Goal: Transaction & Acquisition: Obtain resource

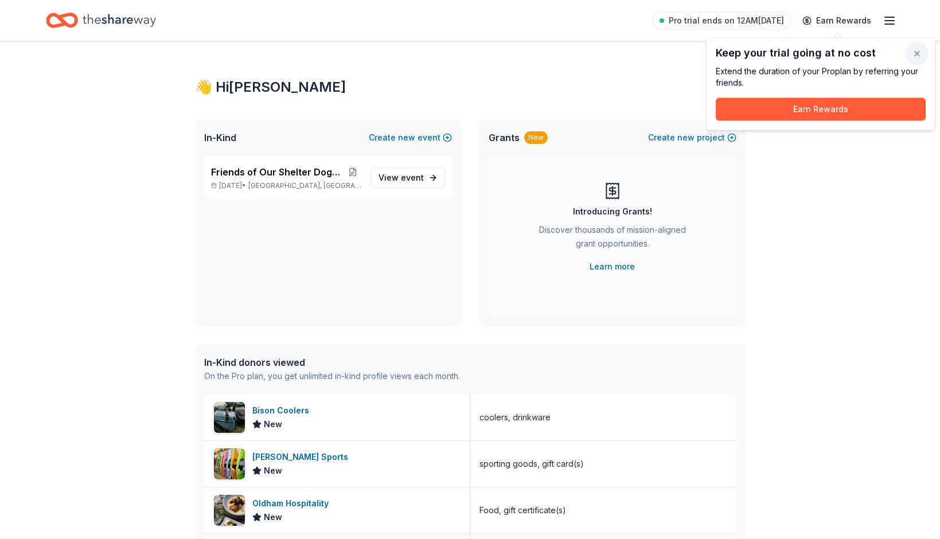
click at [921, 56] on button "button" at bounding box center [916, 53] width 23 height 23
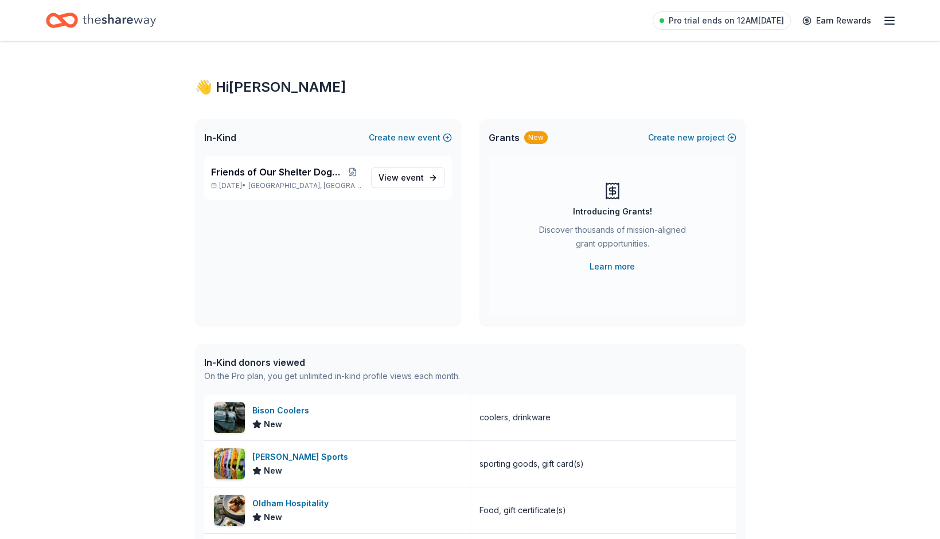
click at [891, 169] on div "👋 Hi Amy In-Kind Create new event Friends of Our Shelter Dogs Poker Run Nov 08,…" at bounding box center [470, 441] width 940 height 800
click at [127, 19] on icon "Home" at bounding box center [119, 20] width 73 height 13
click at [887, 19] on icon "button" at bounding box center [889, 21] width 14 height 14
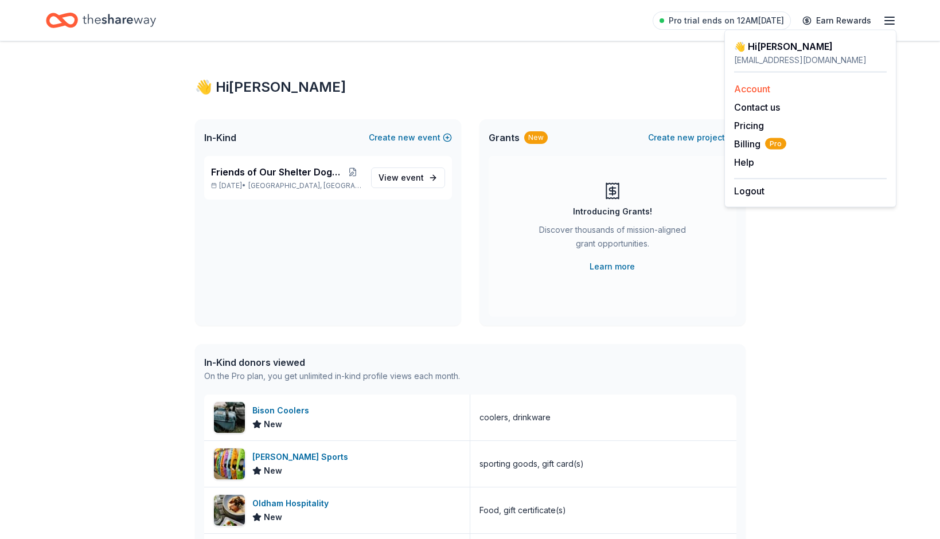
click at [753, 85] on link "Account" at bounding box center [752, 88] width 36 height 11
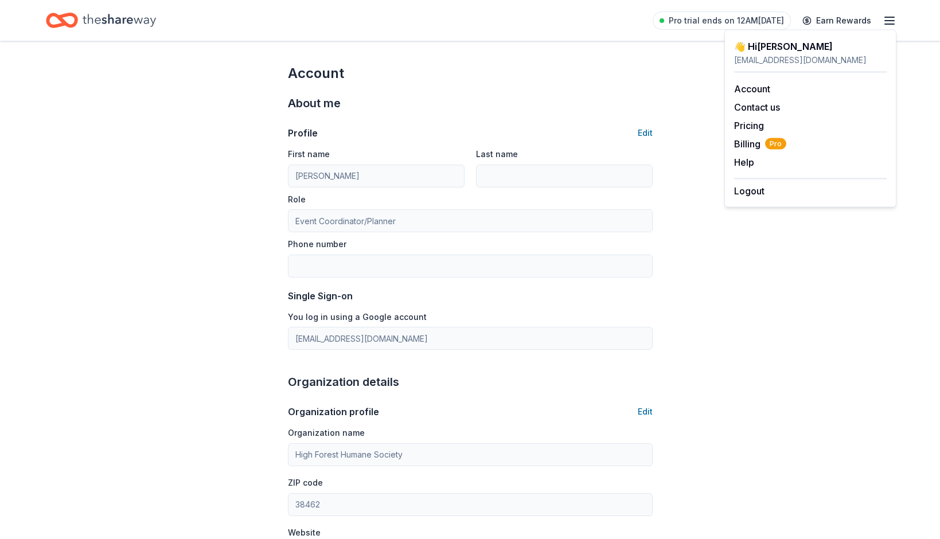
click at [54, 24] on icon "Home" at bounding box center [62, 20] width 32 height 27
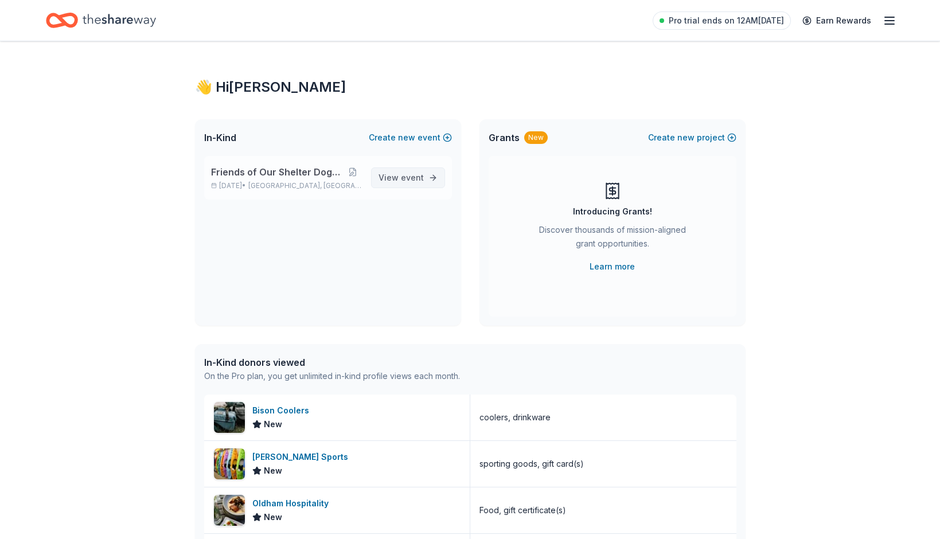
click at [399, 179] on span "View event" at bounding box center [400, 178] width 45 height 14
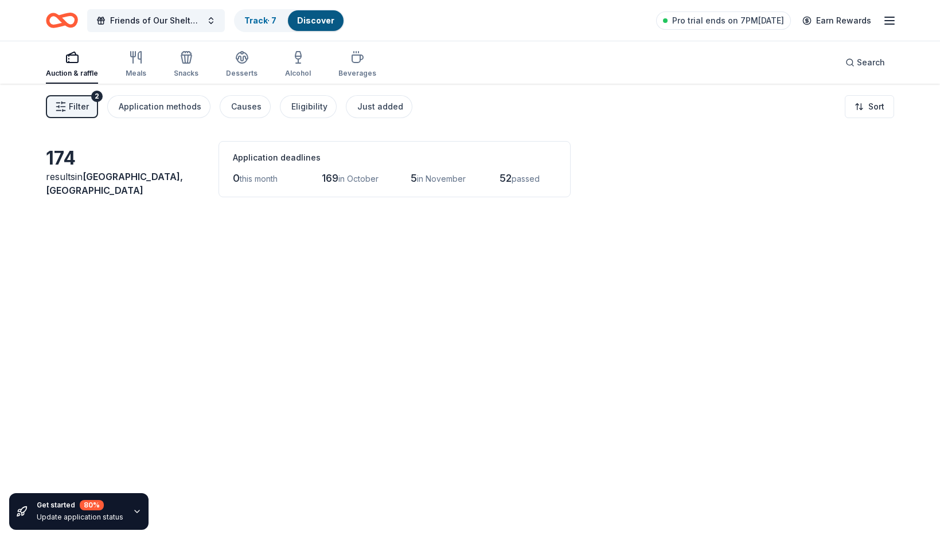
click at [65, 106] on icon "button" at bounding box center [60, 106] width 11 height 11
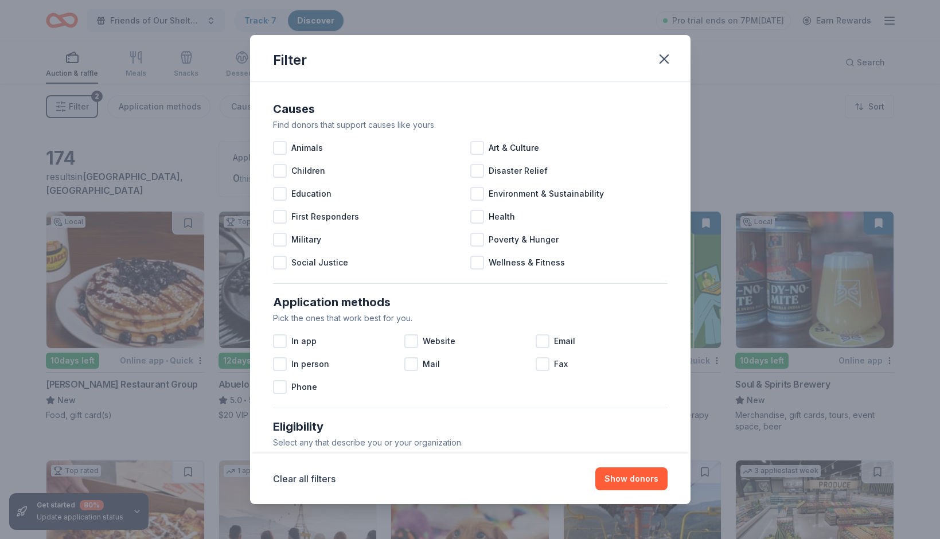
click at [629, 282] on div "Causes Find donors that support causes like yours. Animals Art & Culture Childr…" at bounding box center [470, 187] width 395 height 193
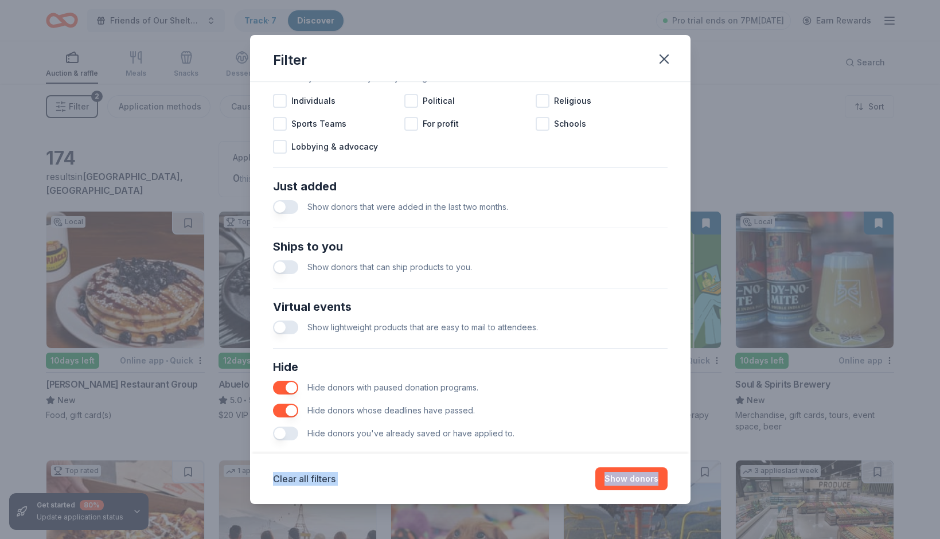
scroll to position [384, 0]
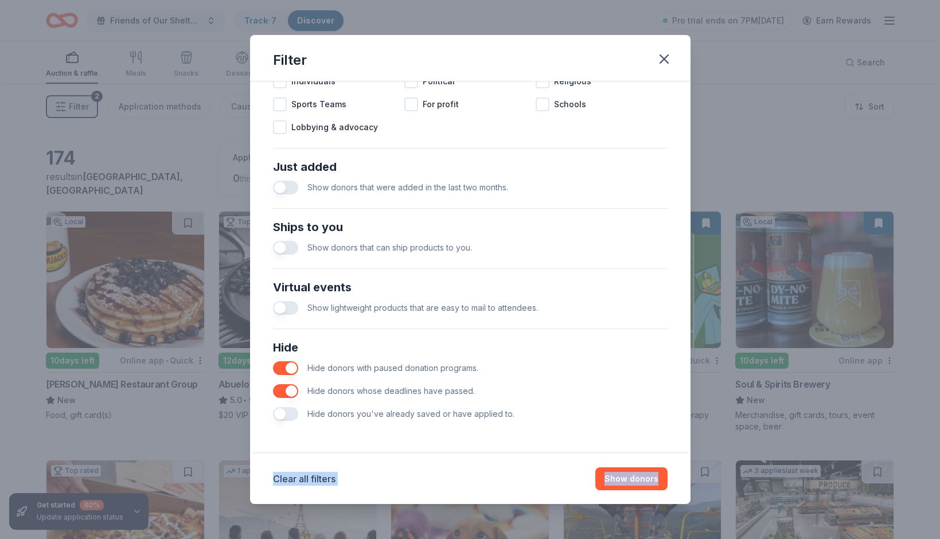
drag, startPoint x: 626, startPoint y: 233, endPoint x: 629, endPoint y: 492, distance: 258.6
click at [632, 498] on div "Filter Causes Find donors that support causes like yours. Animals Art & Culture…" at bounding box center [470, 269] width 440 height 468
click at [285, 366] on button "button" at bounding box center [285, 368] width 25 height 14
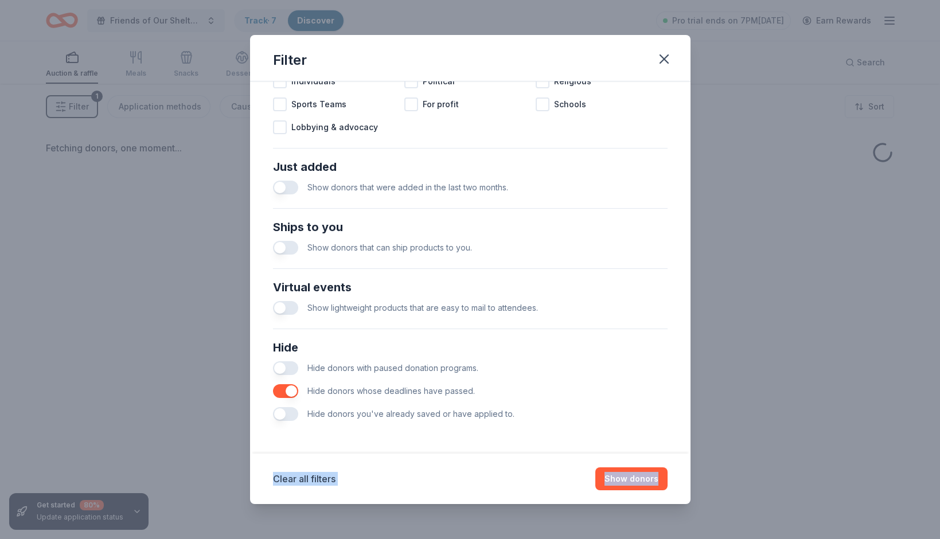
click at [291, 389] on button "button" at bounding box center [285, 391] width 25 height 14
click at [622, 479] on button "Show donors" at bounding box center [631, 478] width 72 height 23
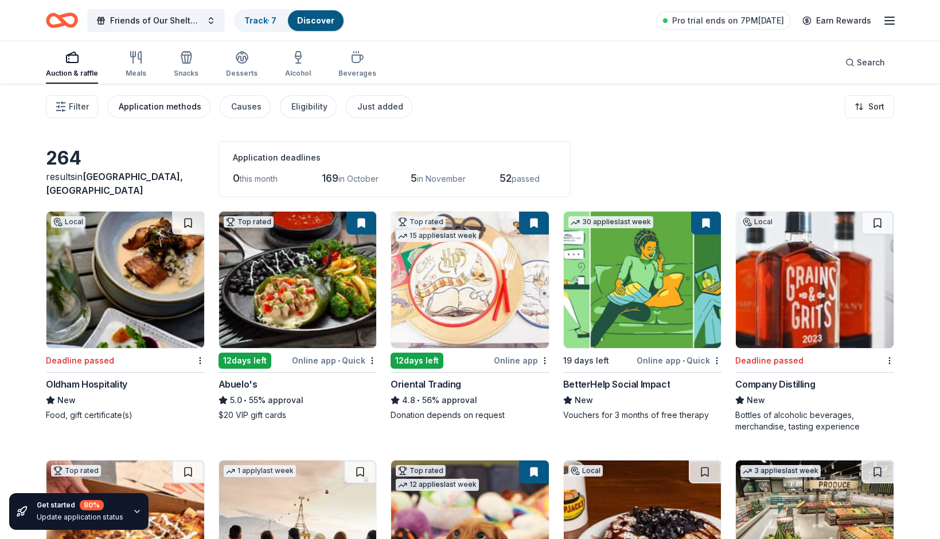
click at [182, 112] on div "Application methods" at bounding box center [160, 107] width 83 height 14
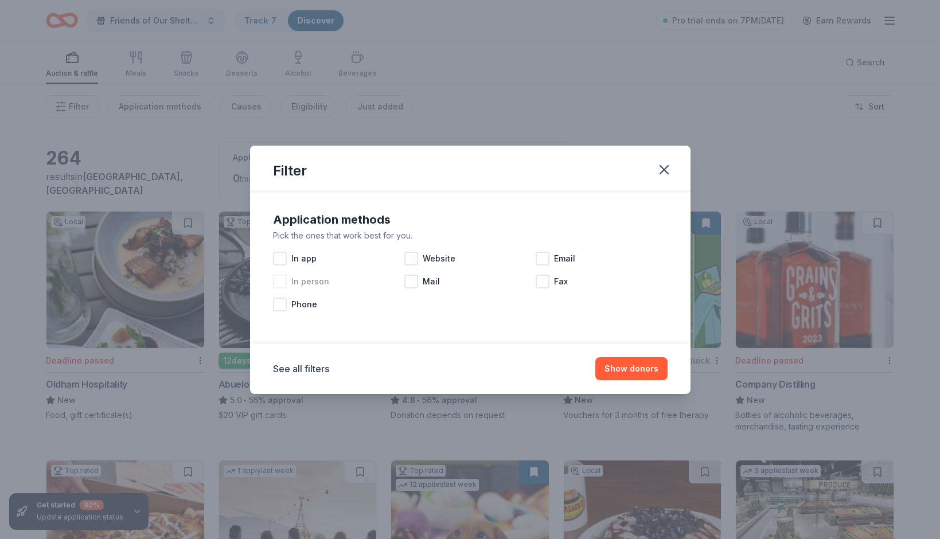
click at [281, 284] on div at bounding box center [280, 282] width 14 height 14
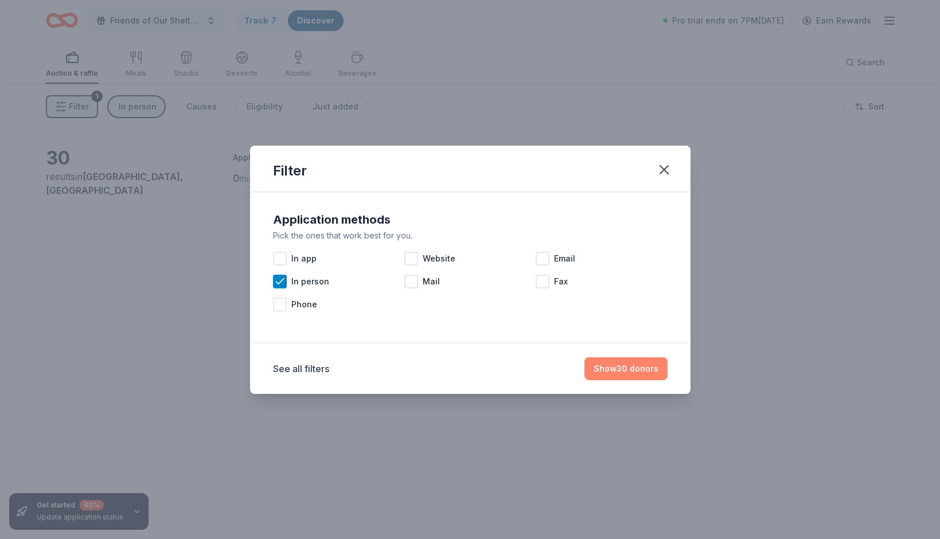
click at [623, 367] on button "Show 30 donors" at bounding box center [625, 368] width 83 height 23
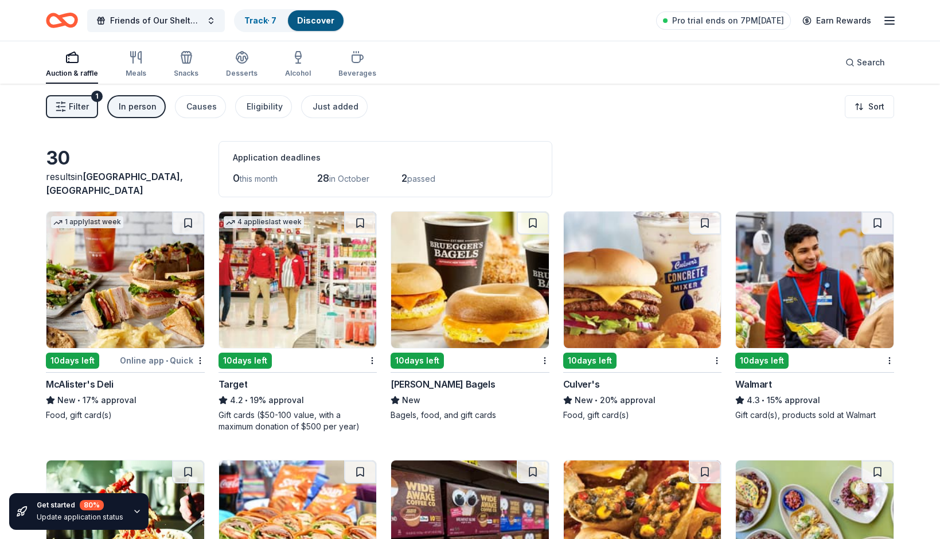
click at [816, 241] on img at bounding box center [815, 280] width 158 height 136
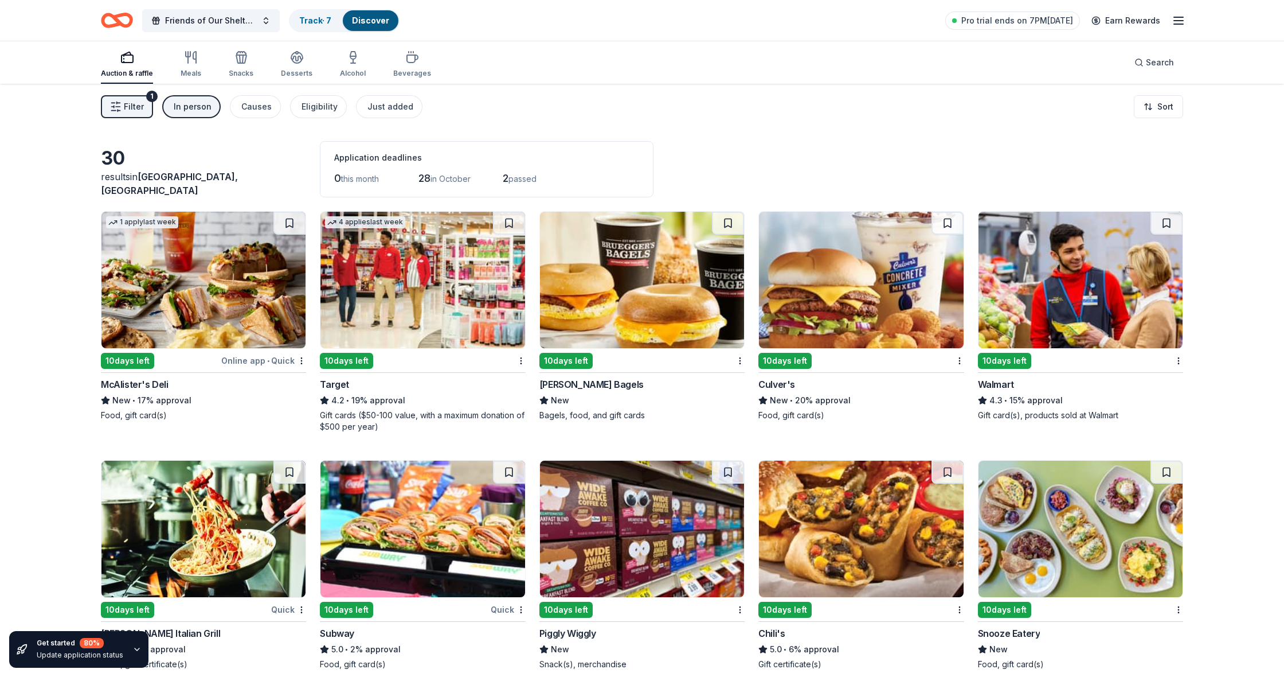
click at [126, 104] on span "Filter" at bounding box center [134, 107] width 20 height 14
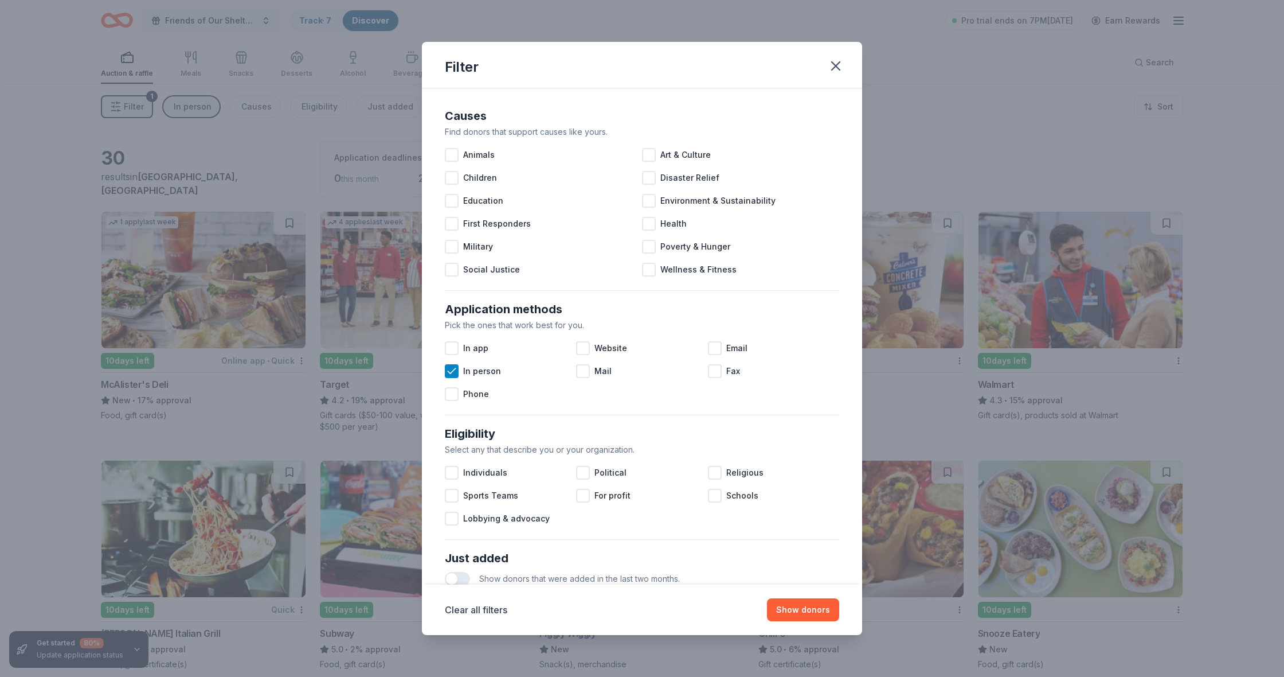
click at [939, 140] on div "Filter Causes Find donors that support causes like yours. Animals Art & Culture…" at bounding box center [642, 338] width 1284 height 677
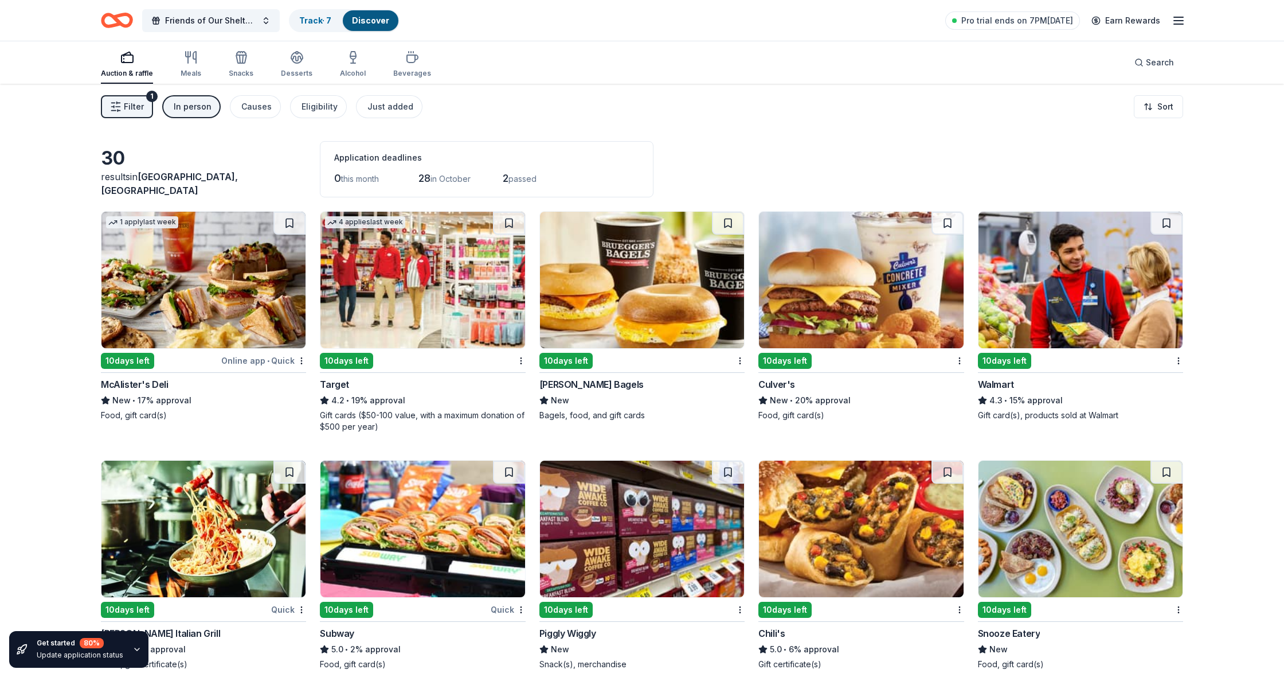
click at [120, 107] on line "button" at bounding box center [118, 107] width 5 height 0
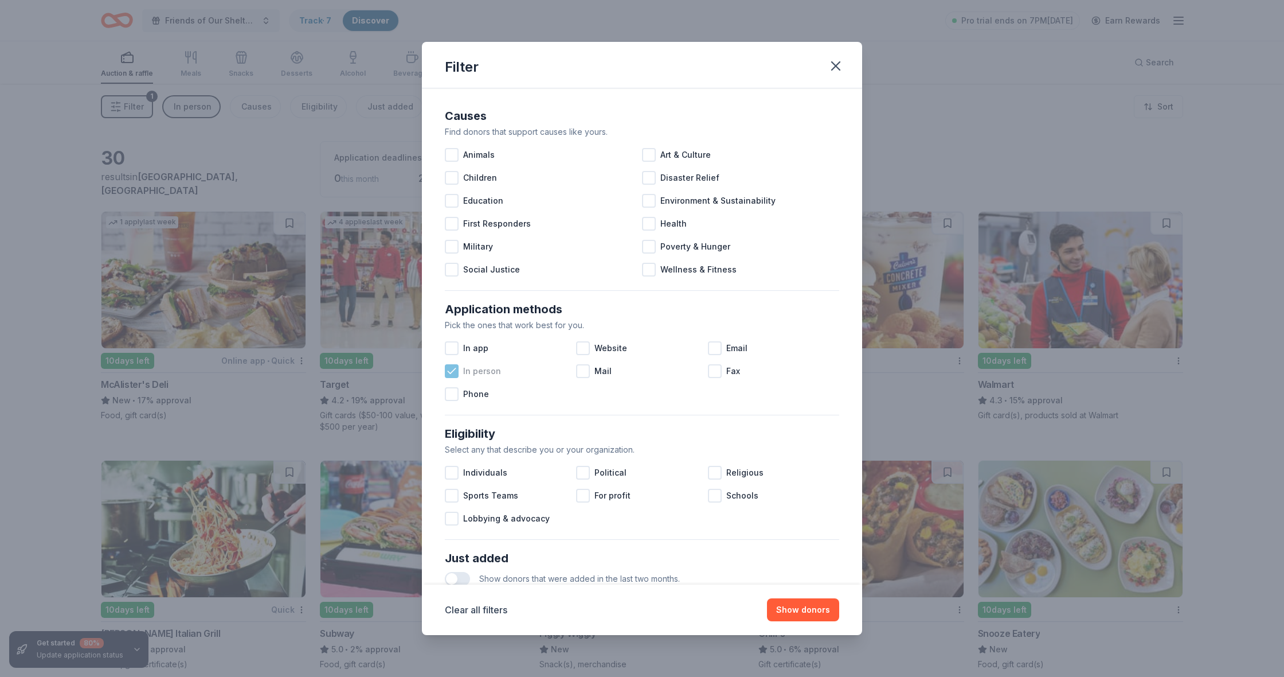
click at [453, 374] on icon at bounding box center [451, 370] width 11 height 11
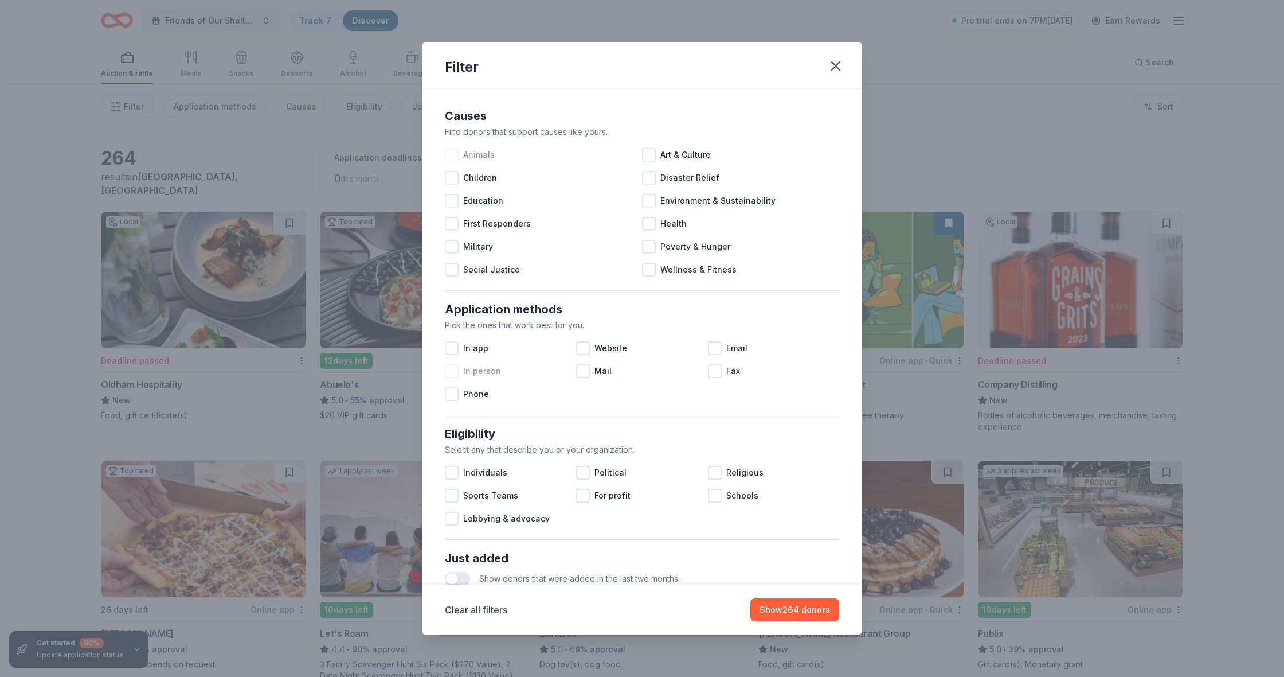
click at [450, 155] on div at bounding box center [452, 155] width 14 height 14
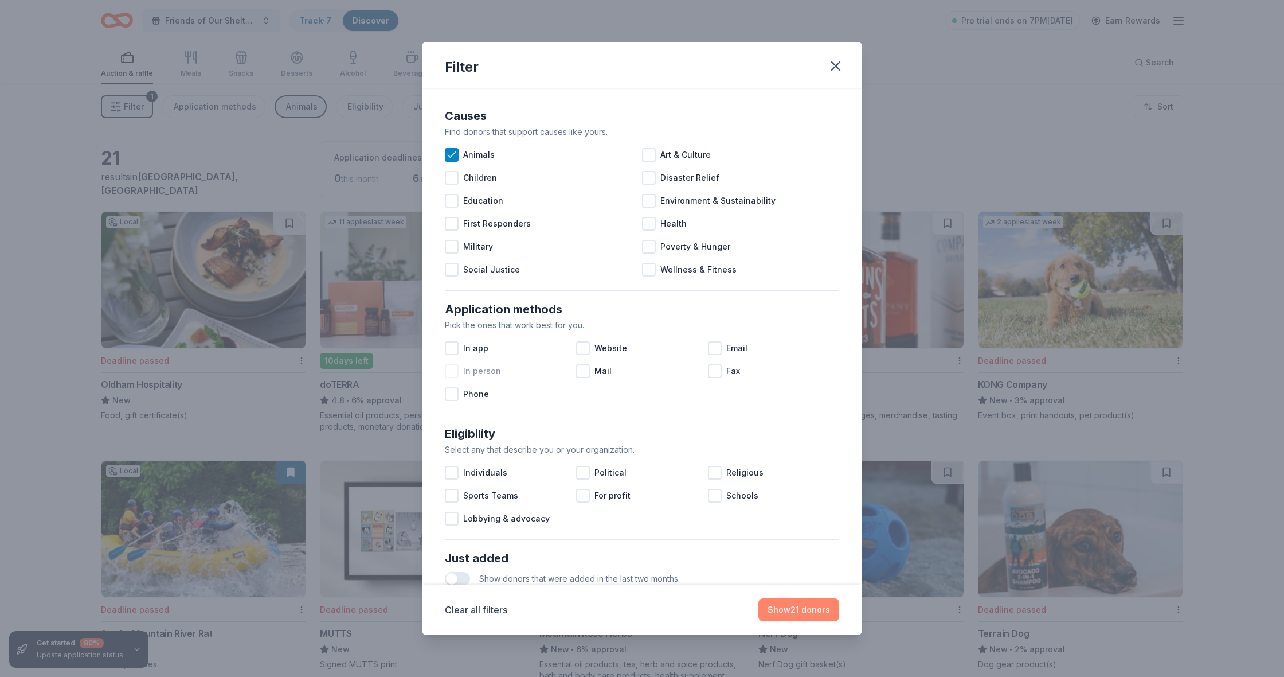
click at [815, 538] on button "Show 21 donors" at bounding box center [799, 609] width 81 height 23
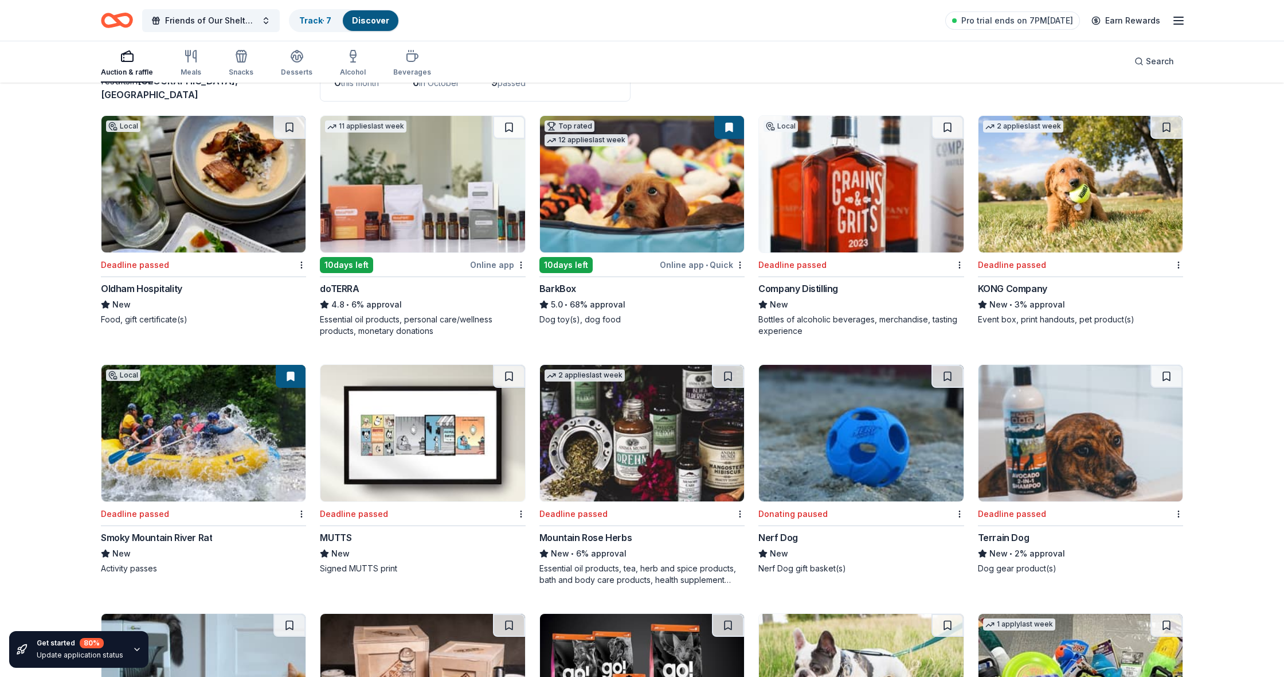
scroll to position [98, 0]
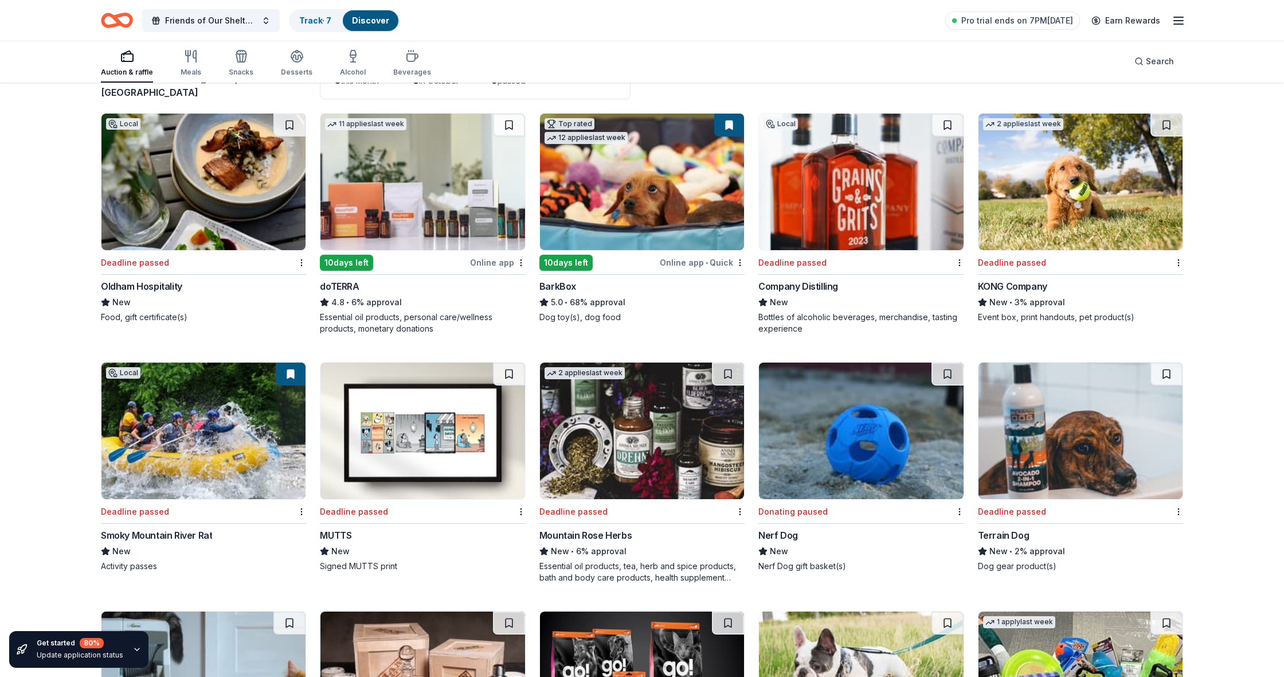
click at [869, 460] on img at bounding box center [861, 430] width 204 height 136
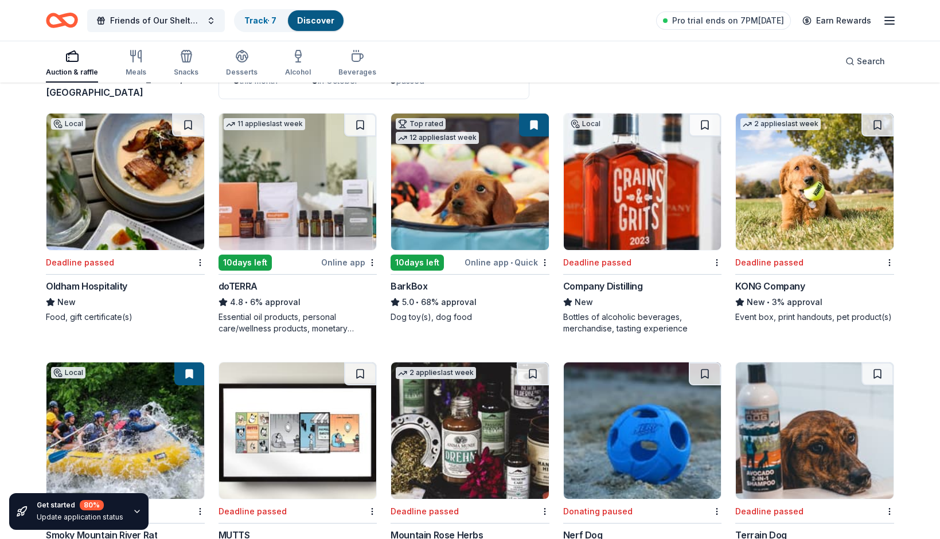
click at [728, 69] on div "Auction & raffle Meals Snacks Desserts Alcohol Beverages Search" at bounding box center [470, 61] width 848 height 42
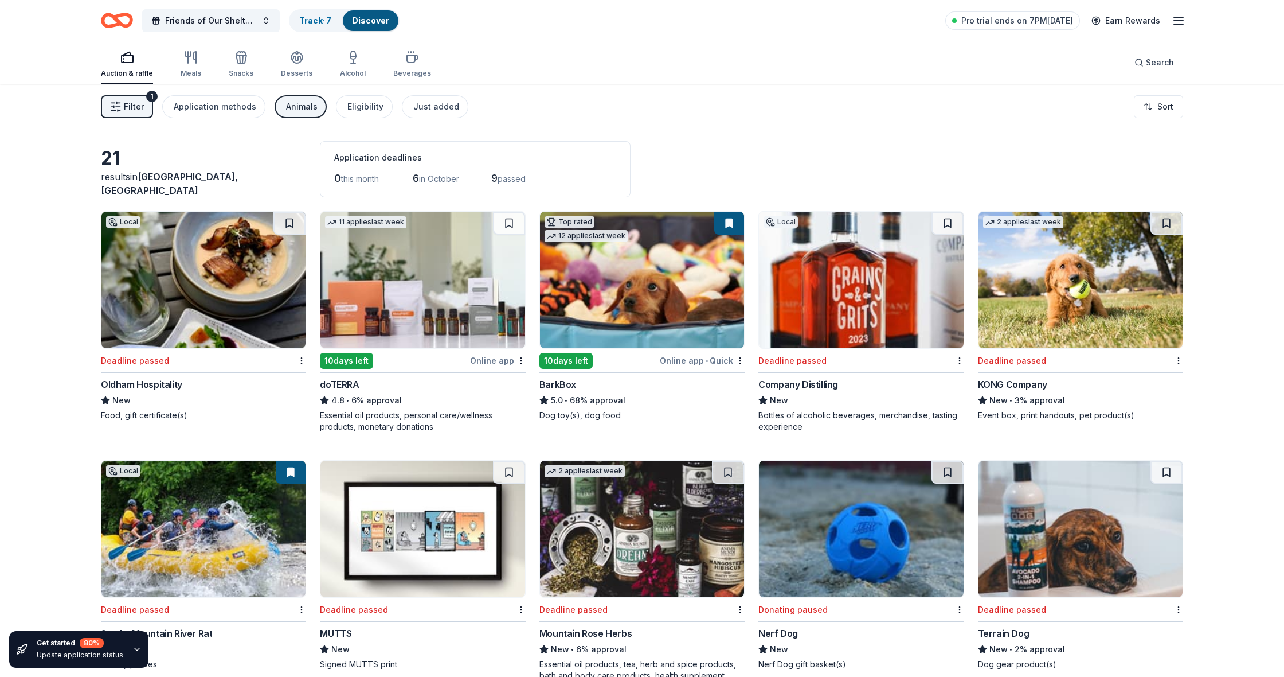
scroll to position [0, 0]
click at [299, 106] on div "Animals" at bounding box center [302, 107] width 32 height 14
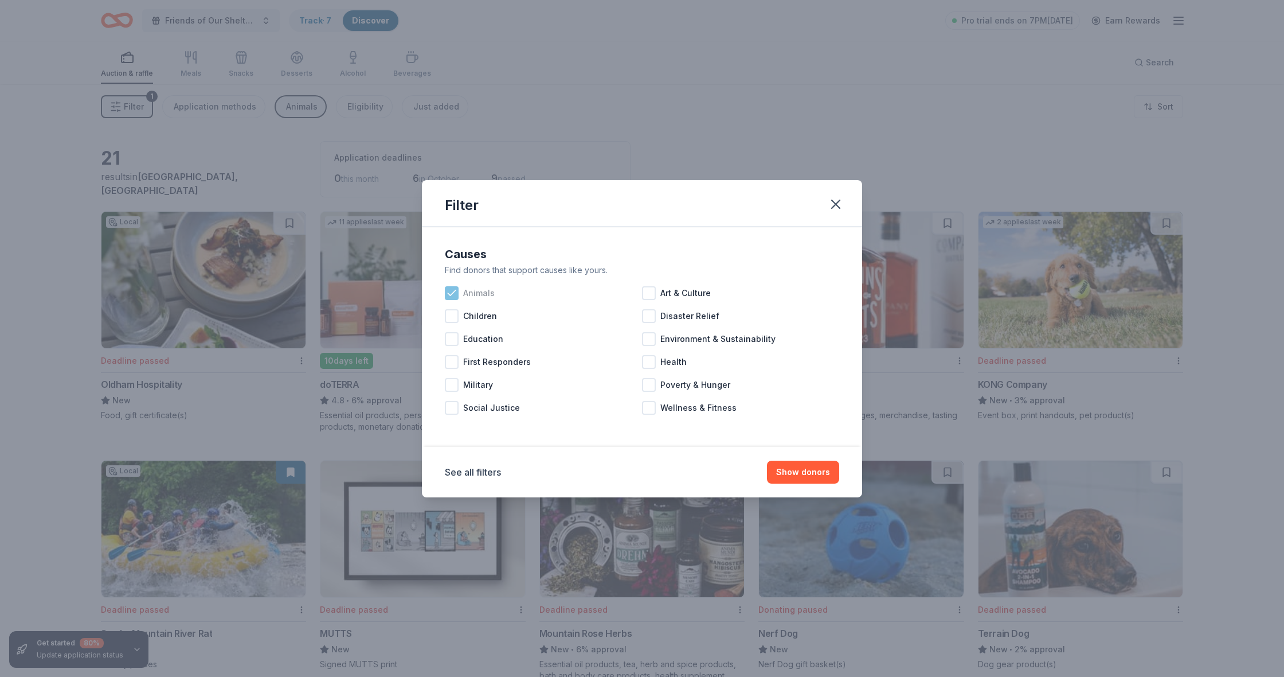
click at [450, 294] on icon at bounding box center [451, 292] width 11 height 11
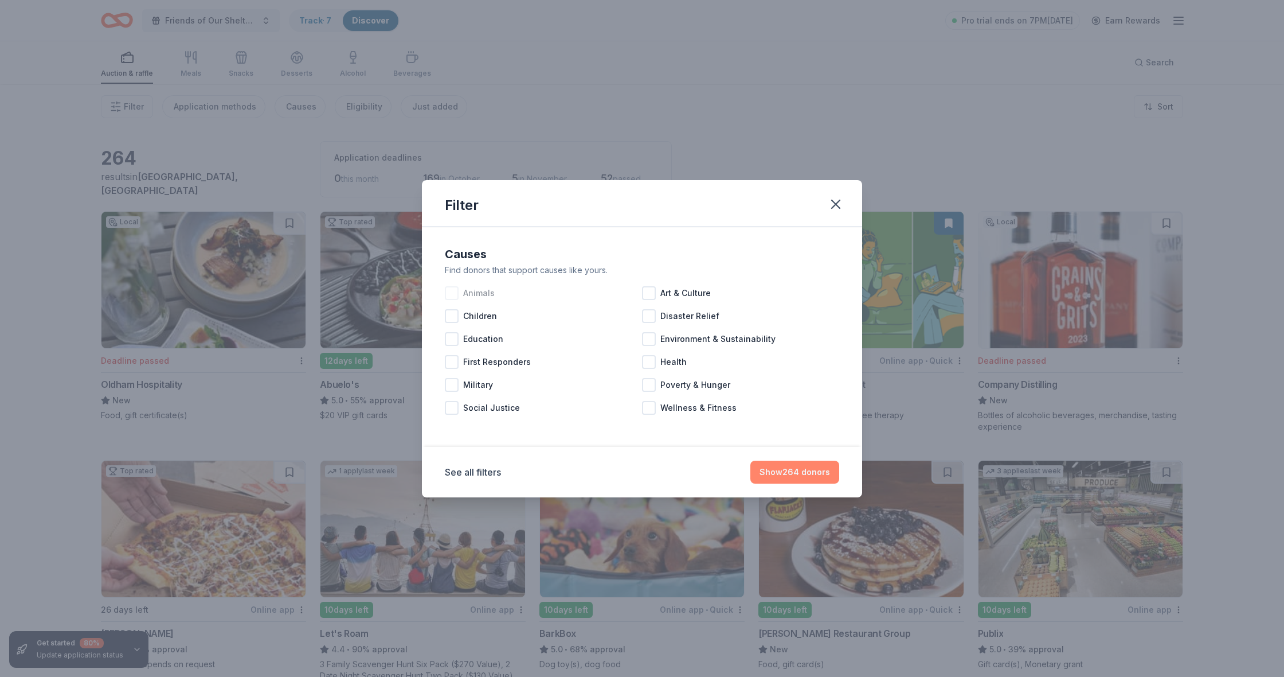
click at [792, 473] on button "Show 264 donors" at bounding box center [795, 471] width 89 height 23
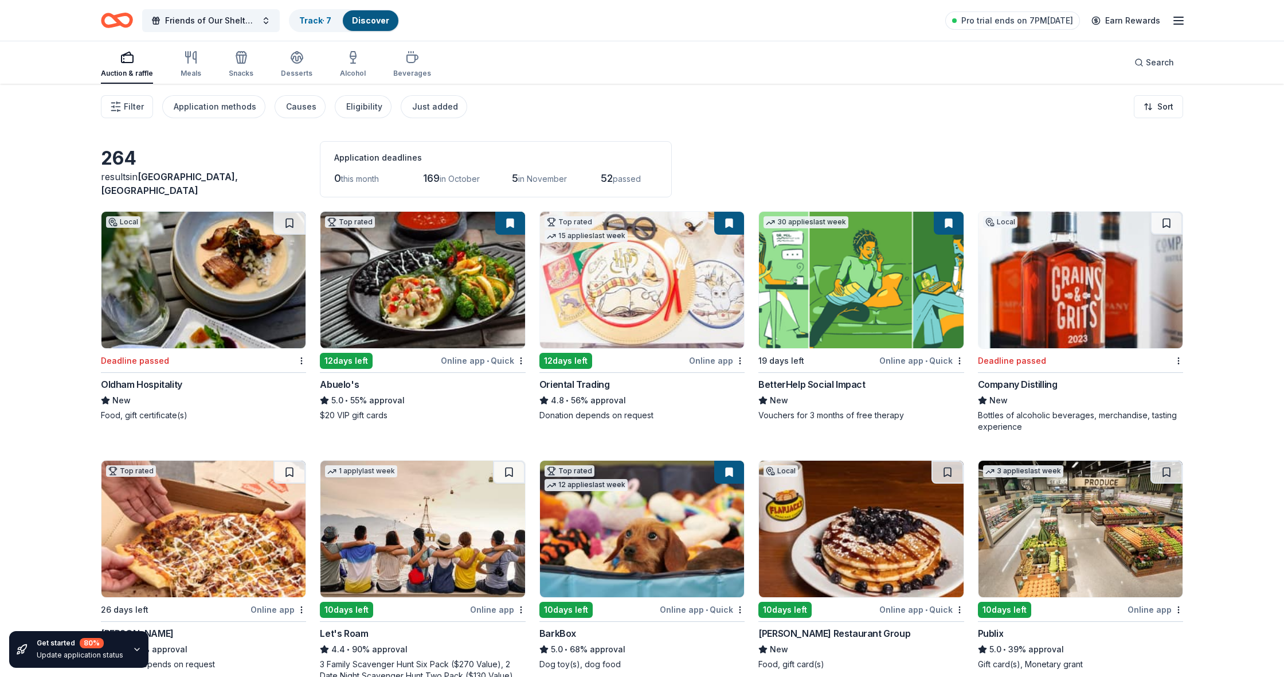
click at [939, 266] on img at bounding box center [1081, 280] width 204 height 136
click at [939, 451] on div "264 results in Hohenwald, TN Application deadlines 0 this month 169 in October …" at bounding box center [642, 677] width 1174 height 1187
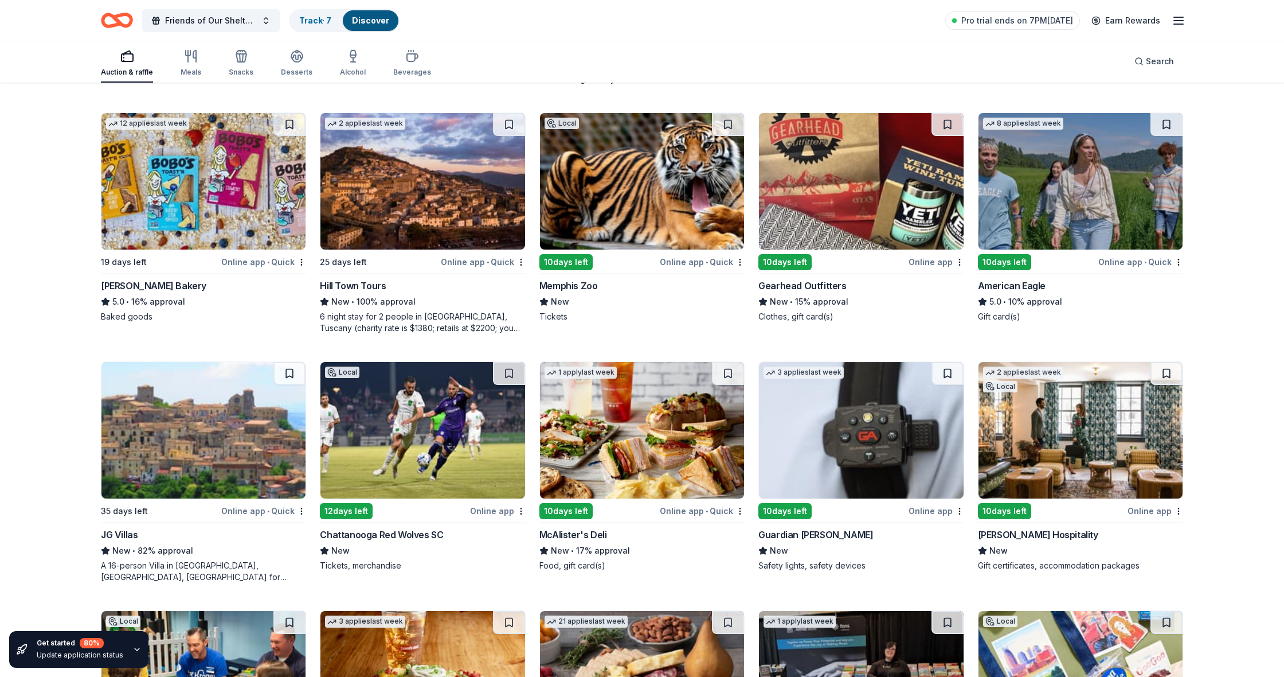
scroll to position [1590, 0]
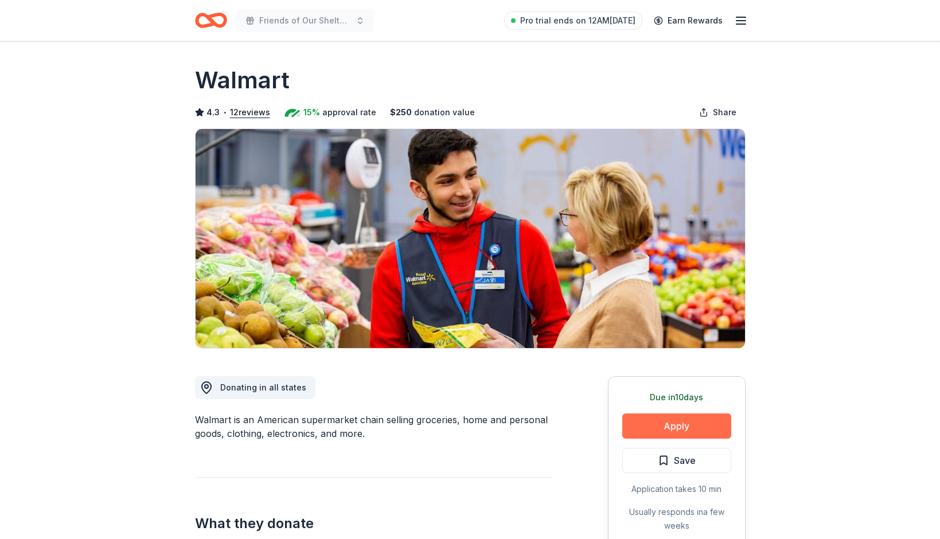
click at [690, 419] on button "Apply" at bounding box center [676, 425] width 109 height 25
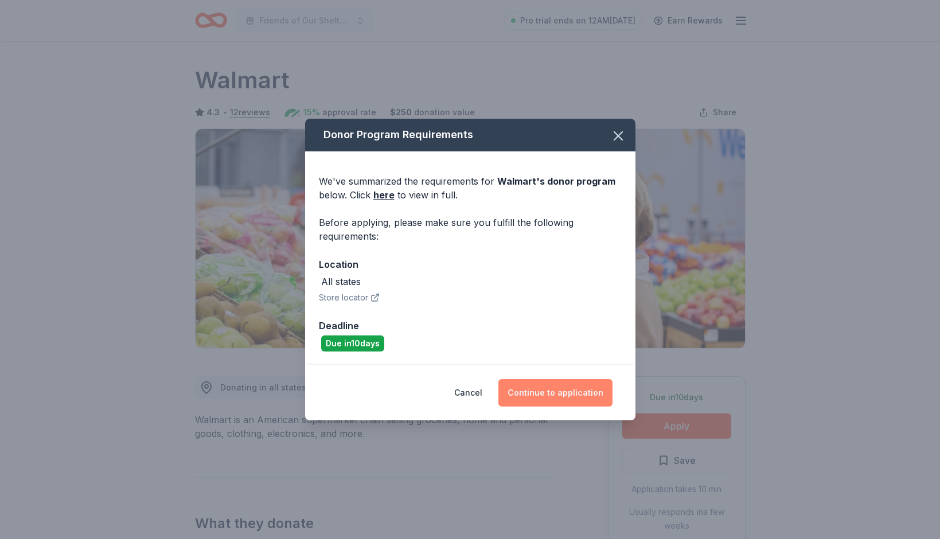
click at [540, 392] on button "Continue to application" at bounding box center [555, 393] width 114 height 28
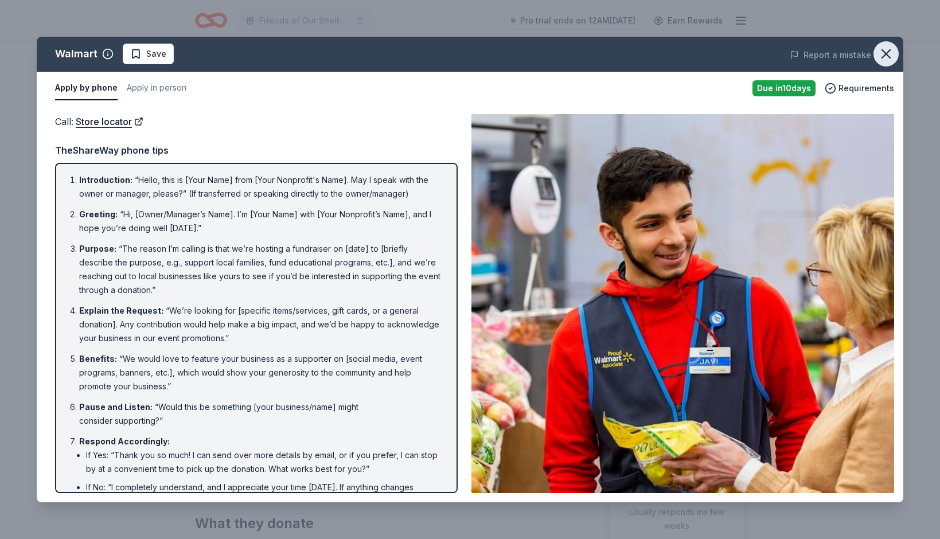
click at [888, 53] on icon "button" at bounding box center [886, 54] width 8 height 8
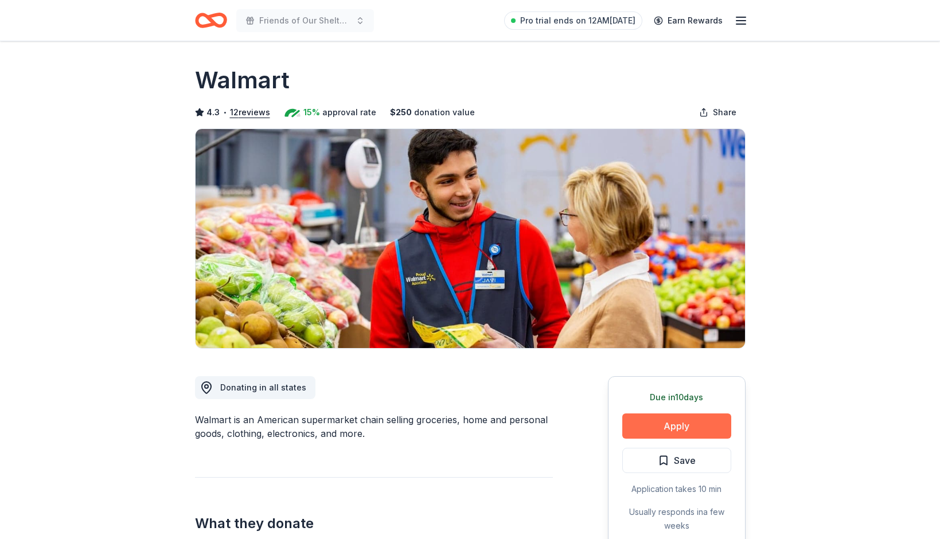
click at [688, 421] on button "Apply" at bounding box center [676, 425] width 109 height 25
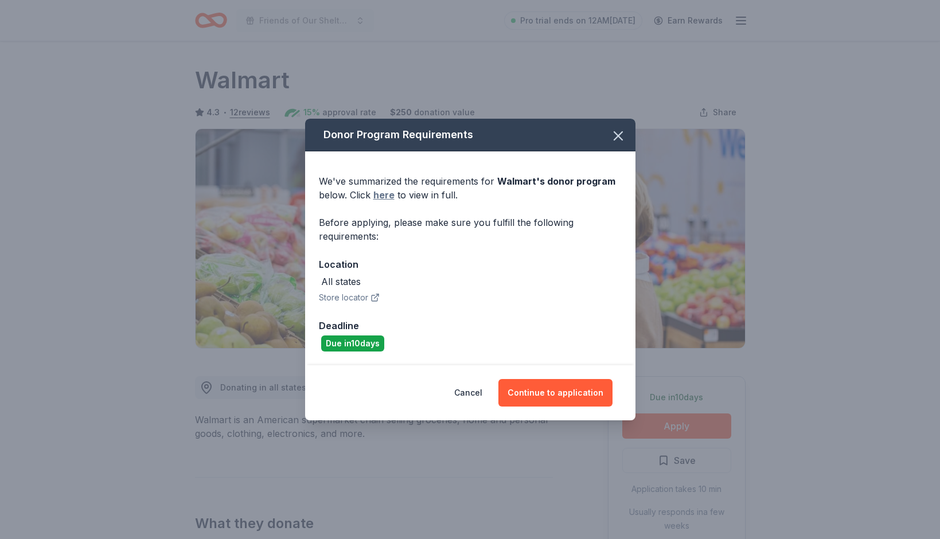
click at [378, 198] on link "here" at bounding box center [383, 195] width 21 height 14
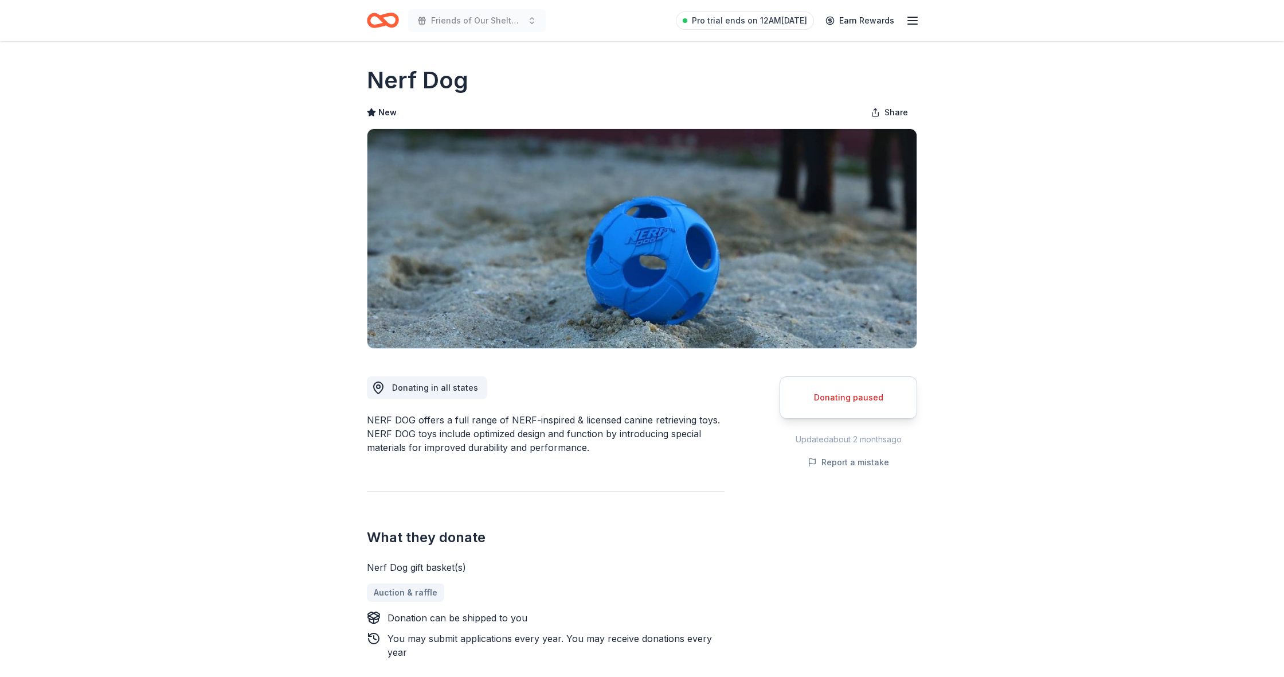
click at [701, 536] on h2 "What they donate" at bounding box center [546, 537] width 358 height 18
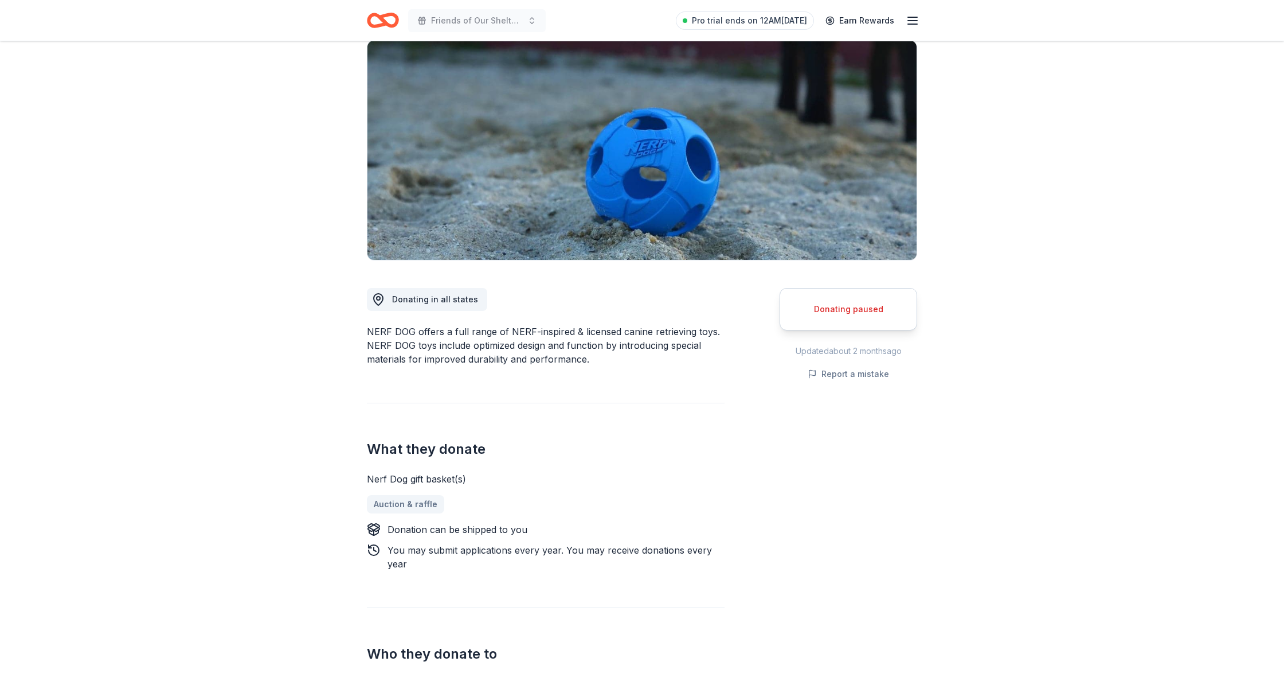
scroll to position [84, 0]
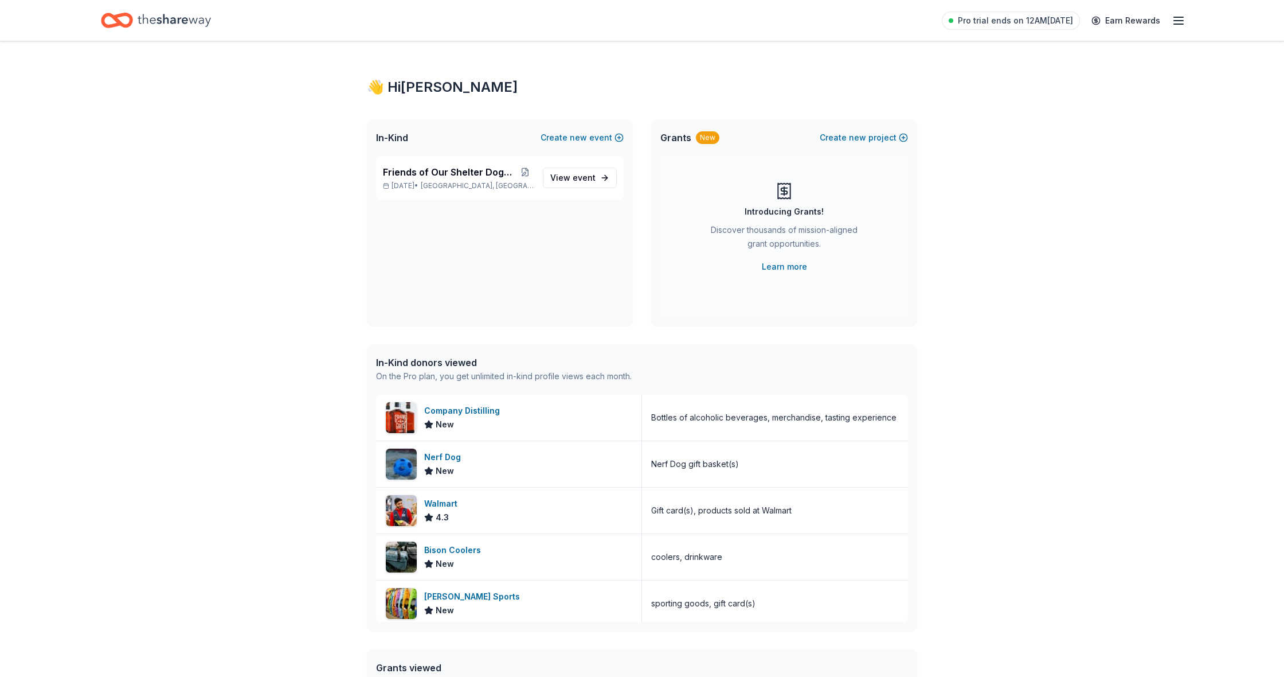
click at [1176, 21] on line "button" at bounding box center [1178, 21] width 9 height 0
click at [1037, 91] on link "Account" at bounding box center [1042, 88] width 36 height 11
click at [585, 174] on span "event" at bounding box center [584, 178] width 23 height 10
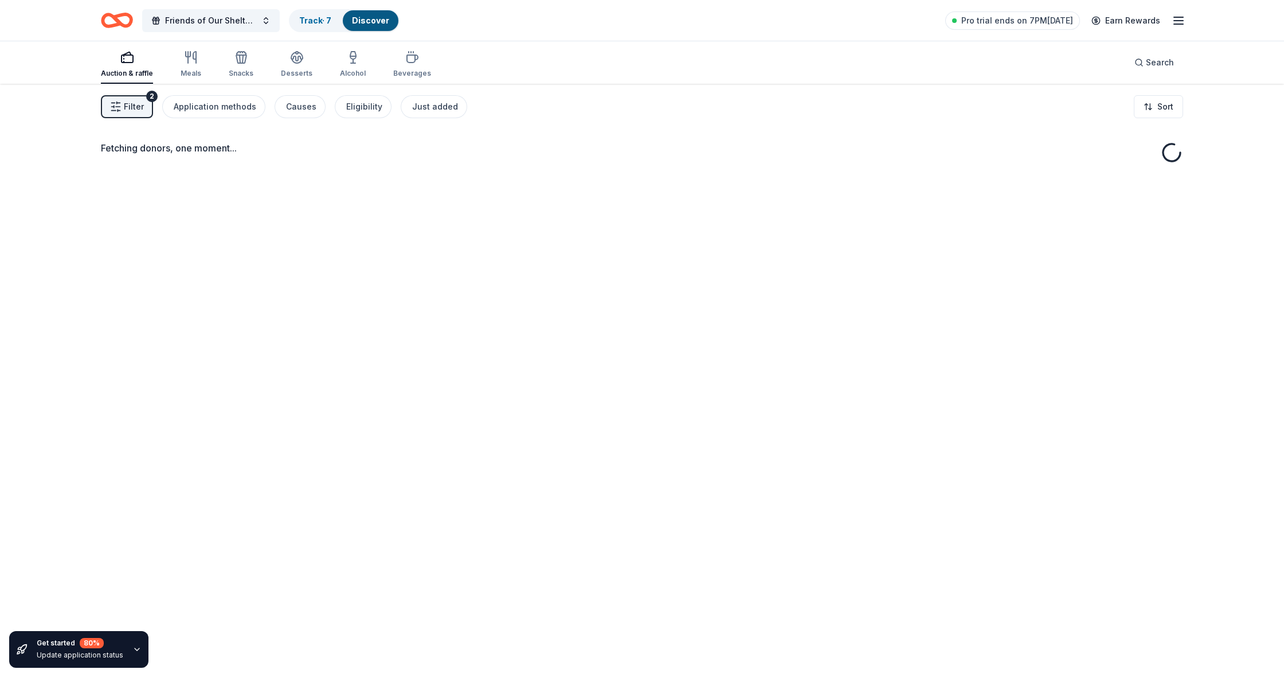
click at [131, 114] on button "Filter 2" at bounding box center [127, 106] width 52 height 23
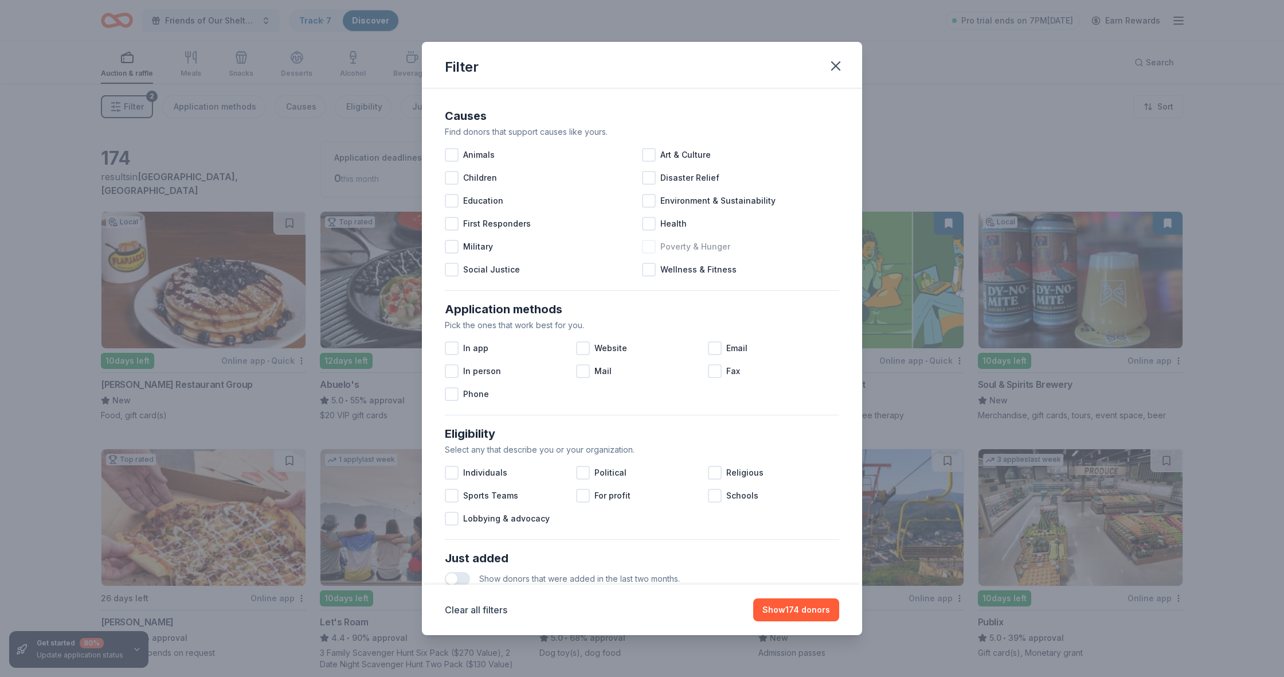
click at [808, 240] on div "Poverty & Hunger" at bounding box center [740, 246] width 197 height 23
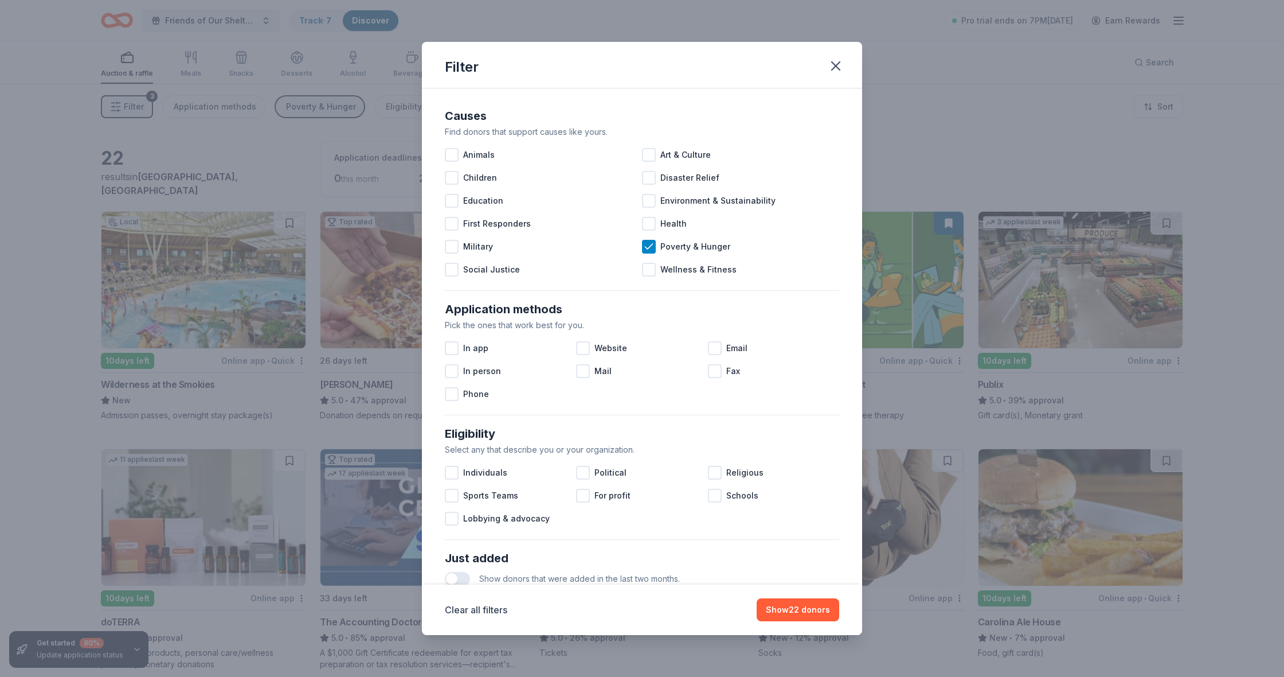
drag, startPoint x: 808, startPoint y: 240, endPoint x: 835, endPoint y: 570, distance: 330.9
click at [835, 570] on div "Causes Find donors that support causes like yours. Animals Art & Culture Childr…" at bounding box center [642, 461] width 395 height 728
click at [649, 245] on icon at bounding box center [648, 246] width 11 height 11
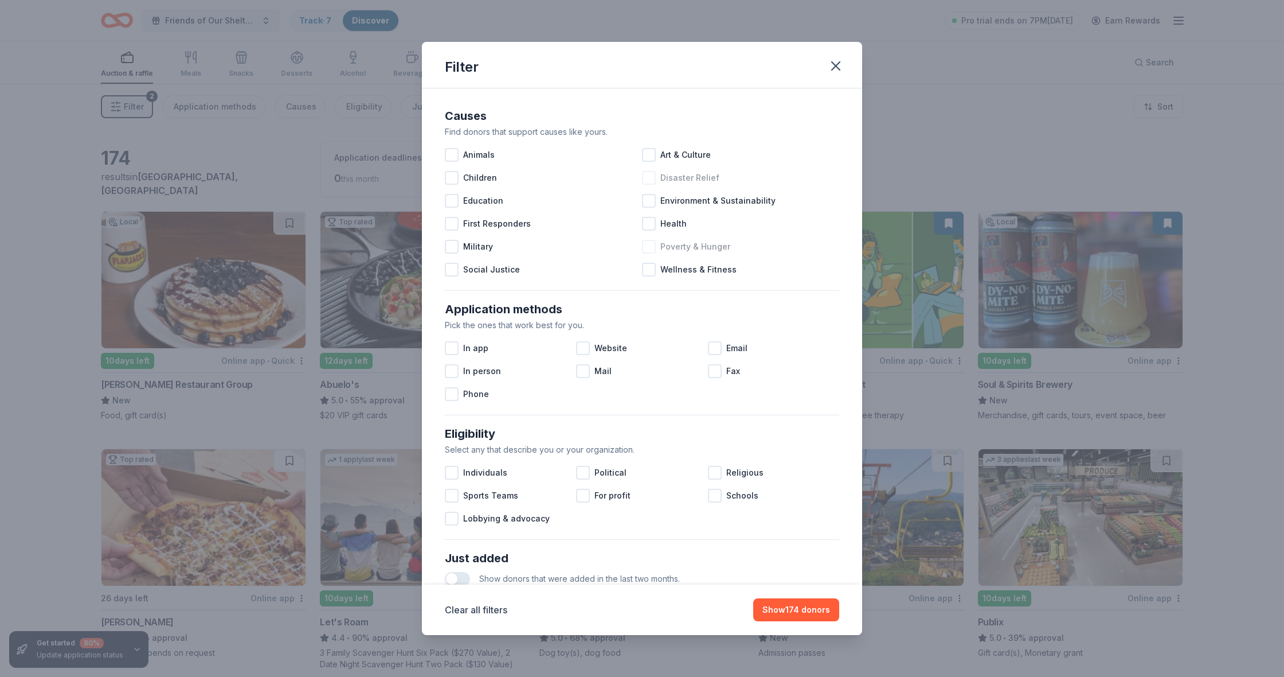
click at [786, 170] on div "Disaster Relief" at bounding box center [740, 177] width 197 height 23
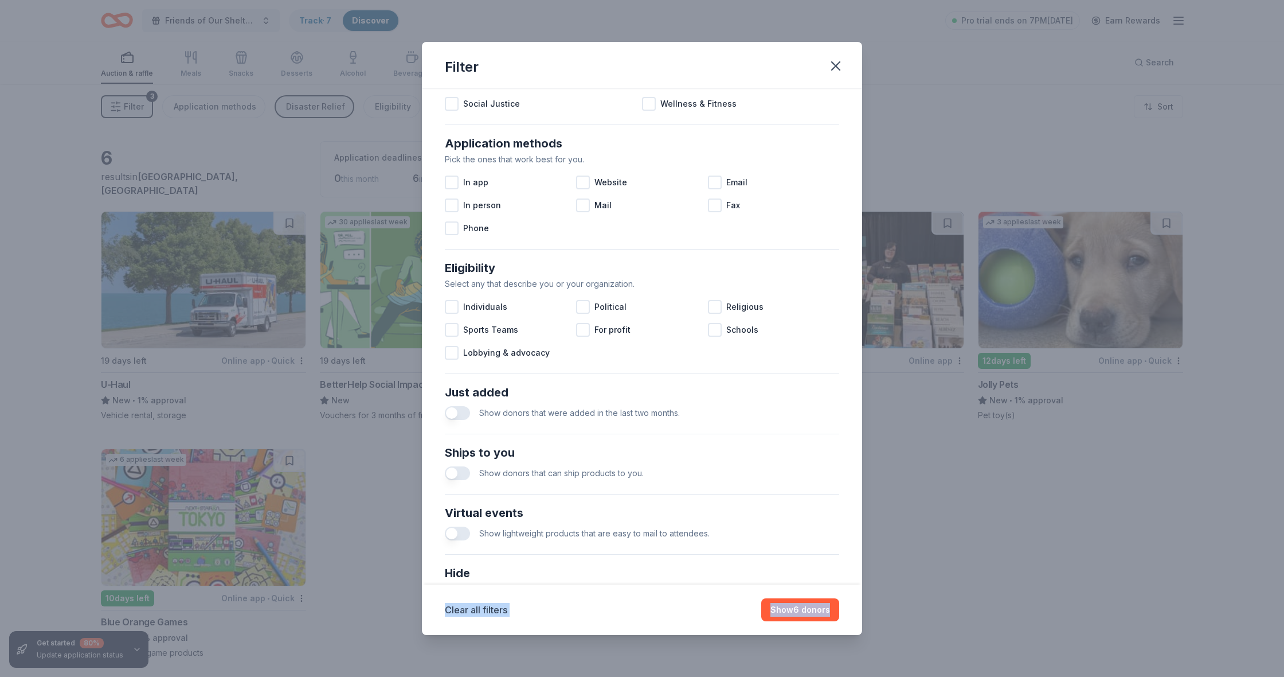
scroll to position [260, 0]
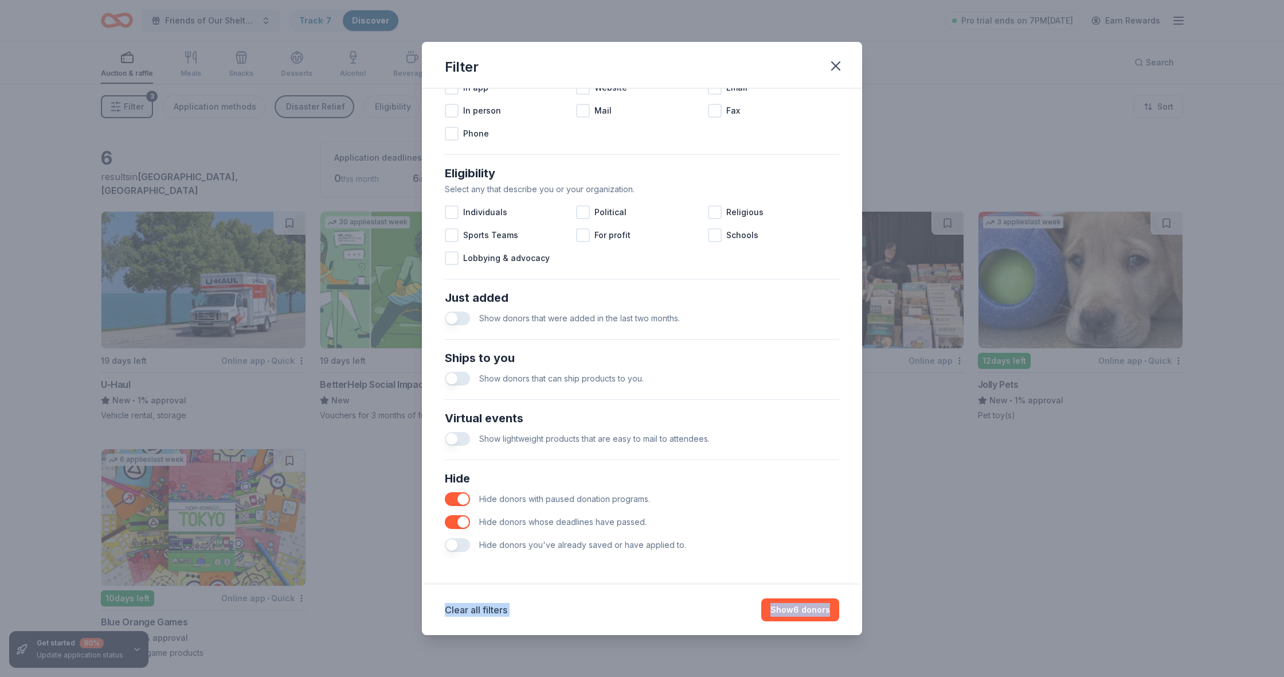
drag, startPoint x: 788, startPoint y: 171, endPoint x: 839, endPoint y: 625, distance: 456.4
click at [839, 625] on div "Filter Causes Find donors that support causes like yours. Animals Art & Culture…" at bounding box center [642, 338] width 440 height 592
click at [462, 502] on button "button" at bounding box center [457, 499] width 25 height 14
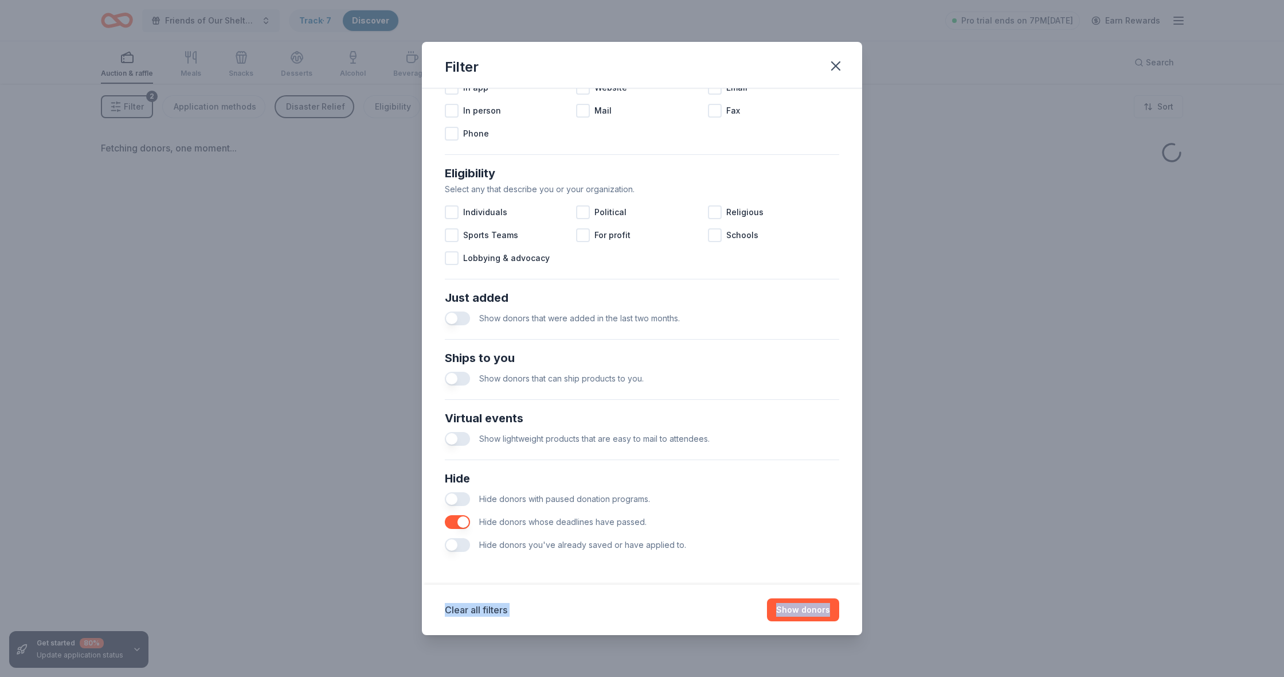
click at [462, 522] on button "button" at bounding box center [457, 522] width 25 height 14
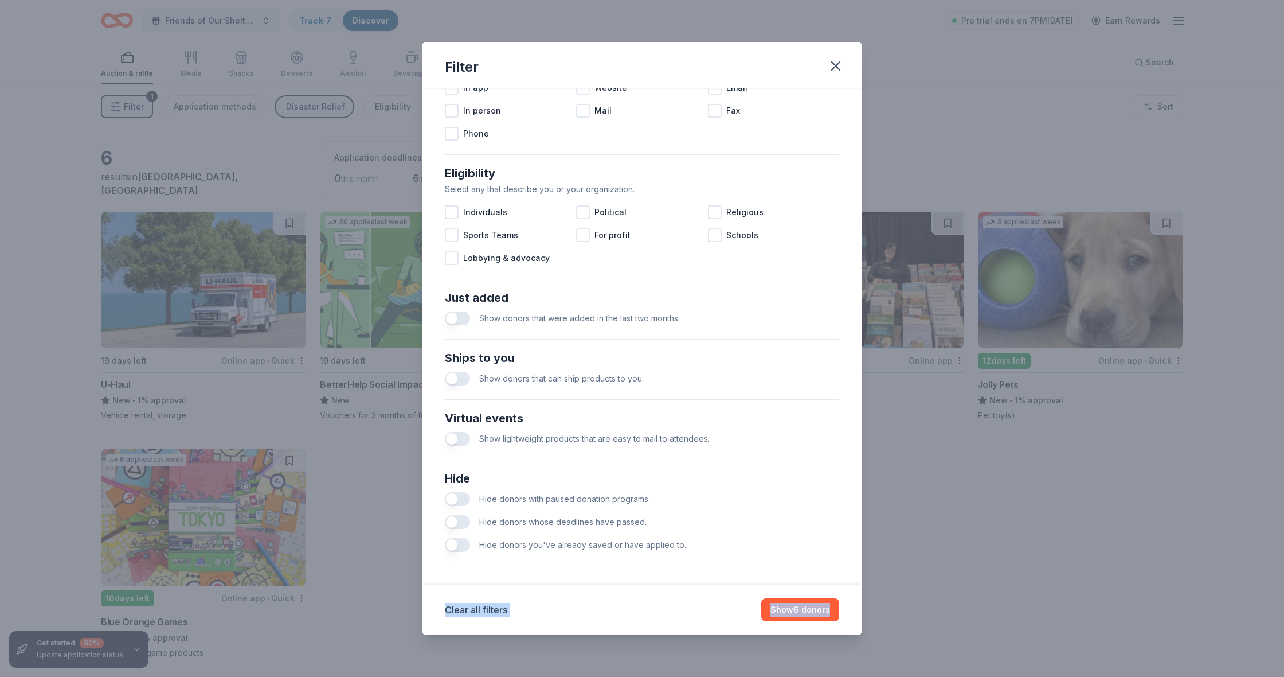
click at [787, 496] on div "Hide donors with paused donation programs." at bounding box center [642, 498] width 395 height 23
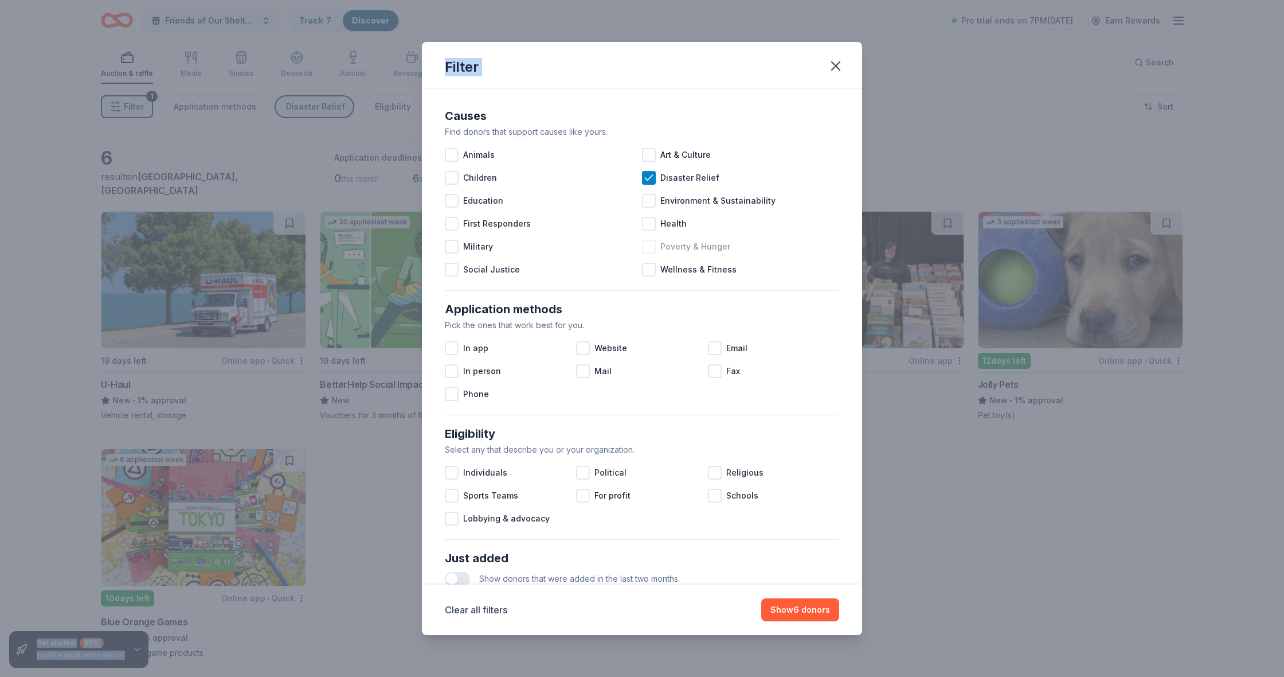
drag, startPoint x: 757, startPoint y: 569, endPoint x: 753, endPoint y: -13, distance: 582.0
click at [753, 0] on html "Friends of Our Shelter Dogs Poker Run Track · 7 Discover Pro trial ends on 7PM[…" at bounding box center [642, 338] width 1284 height 677
click at [652, 176] on icon at bounding box center [648, 177] width 7 height 5
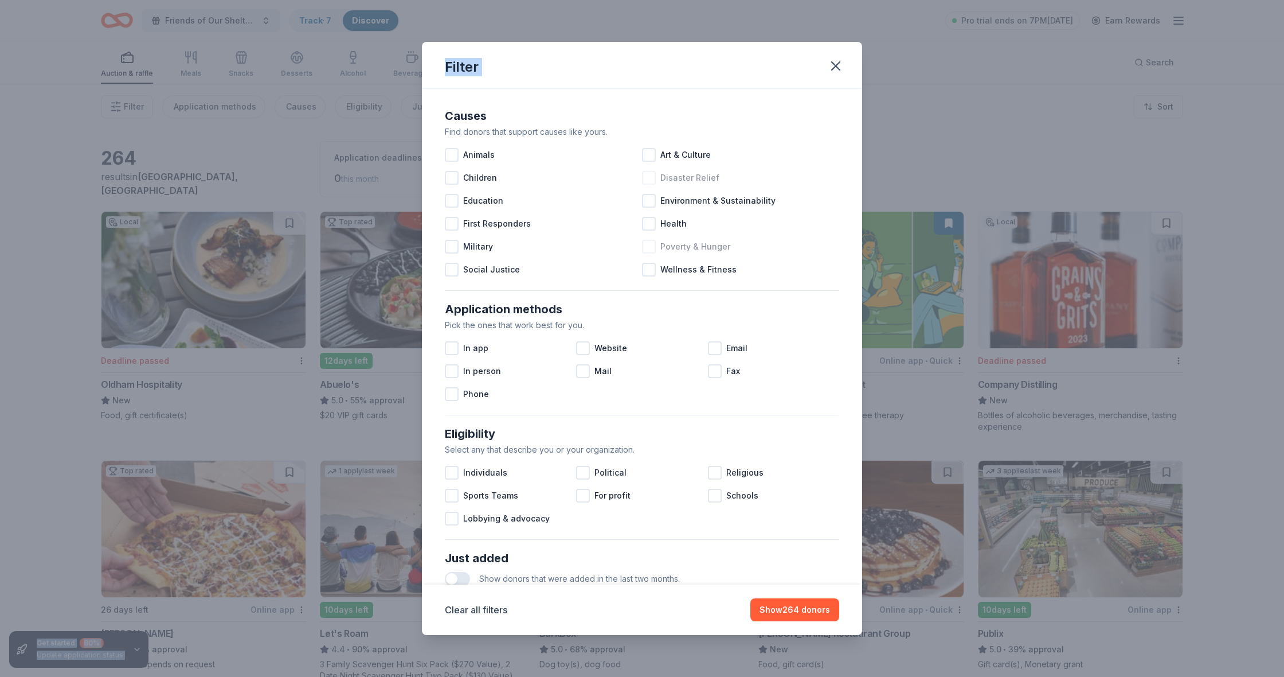
click at [793, 394] on div "In app Website Email In person Mail Fax Phone" at bounding box center [642, 371] width 395 height 69
click at [790, 608] on button "Show 264 donors" at bounding box center [795, 609] width 89 height 23
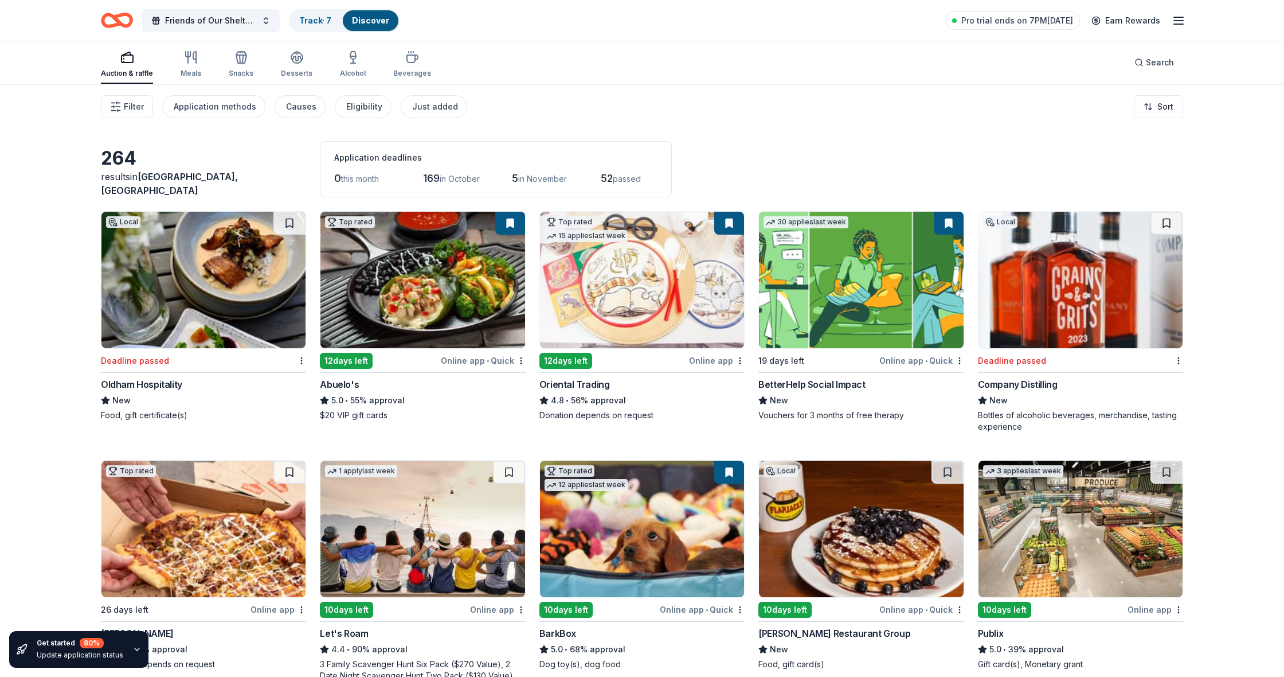
click at [1247, 474] on div "Get started 80 % Update application status 264 results in [GEOGRAPHIC_DATA], [G…" at bounding box center [642, 677] width 1284 height 1187
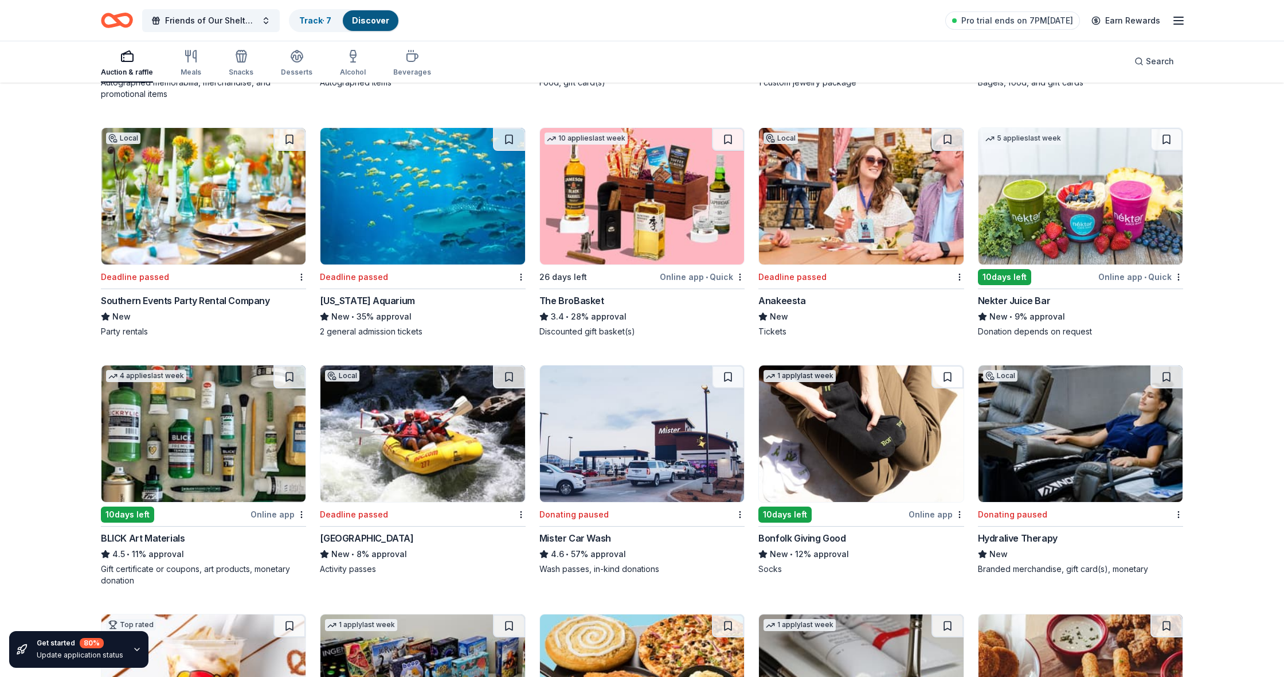
scroll to position [3068, 0]
